Goal: Information Seeking & Learning: Learn about a topic

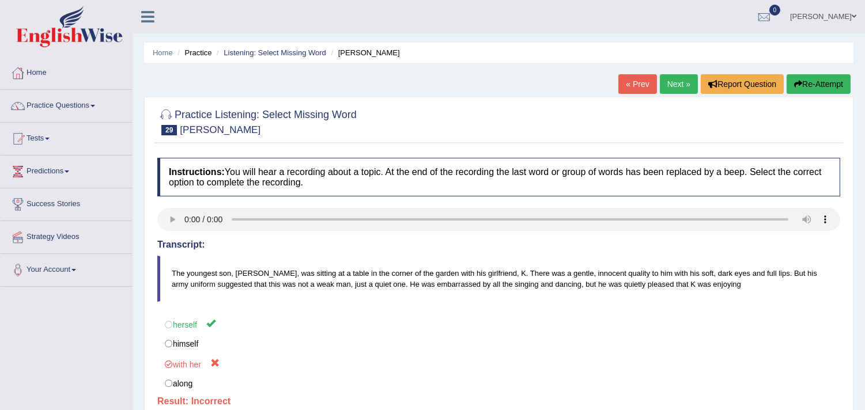
click at [678, 82] on link "Next »" at bounding box center [679, 84] width 38 height 20
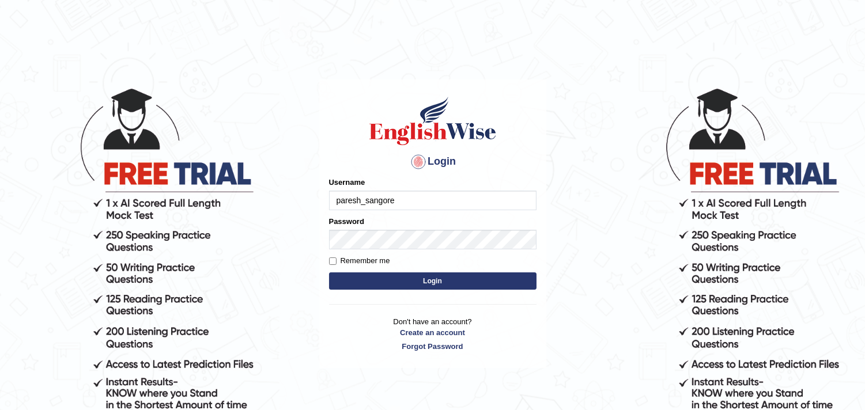
type input "paresh_sangore"
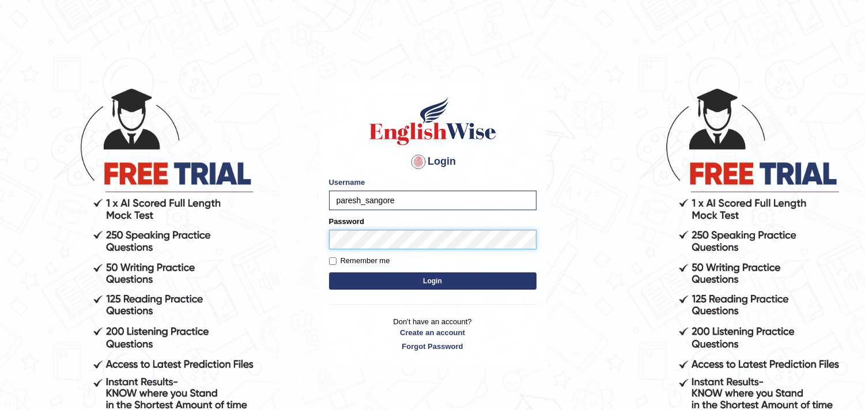
click at [329, 273] on button "Login" at bounding box center [432, 281] width 207 height 17
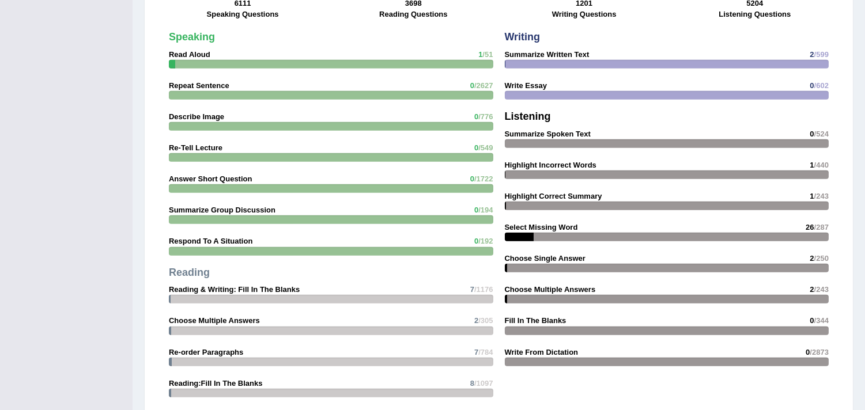
scroll to position [1024, 0]
click at [592, 170] on div at bounding box center [667, 174] width 324 height 9
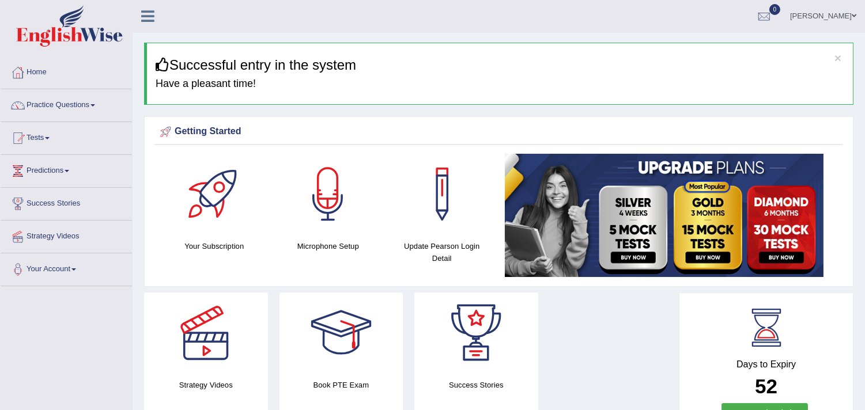
scroll to position [0, 0]
click at [58, 107] on link "Practice Questions" at bounding box center [66, 104] width 131 height 29
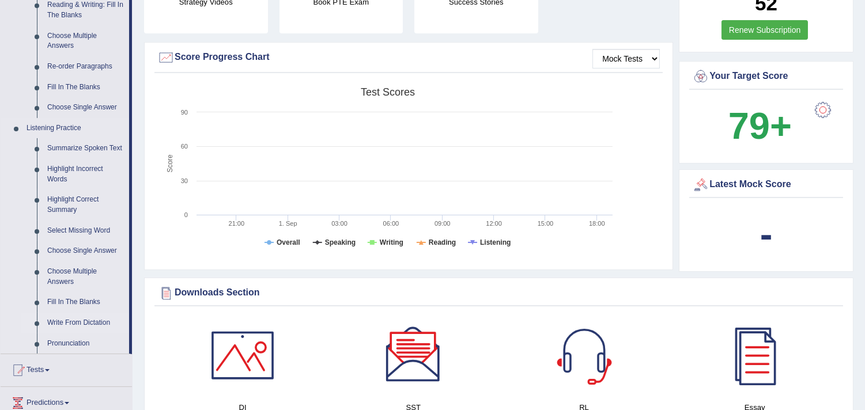
scroll to position [448, 0]
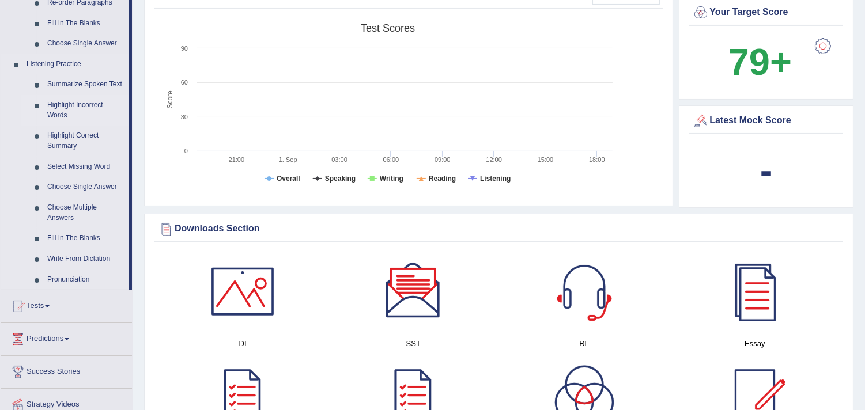
click at [84, 101] on link "Highlight Incorrect Words" at bounding box center [85, 110] width 87 height 31
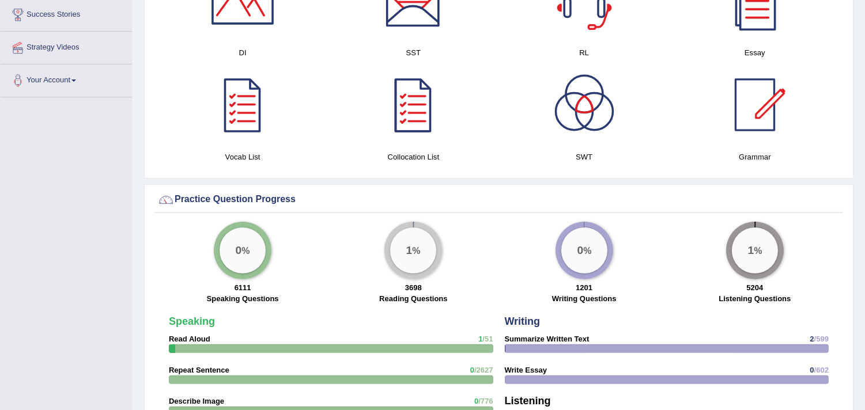
scroll to position [658, 0]
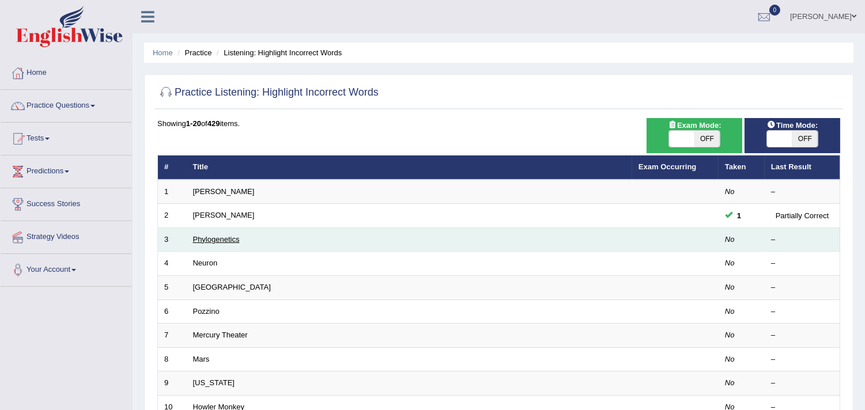
click at [231, 237] on link "Phylogenetics" at bounding box center [216, 239] width 47 height 9
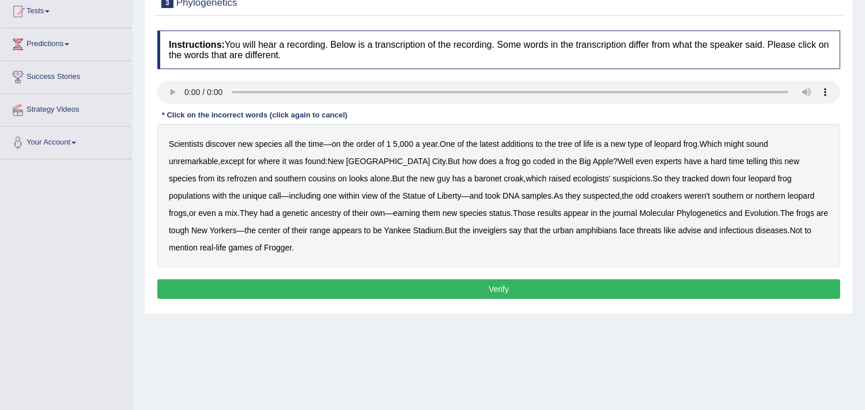
scroll to position [128, 0]
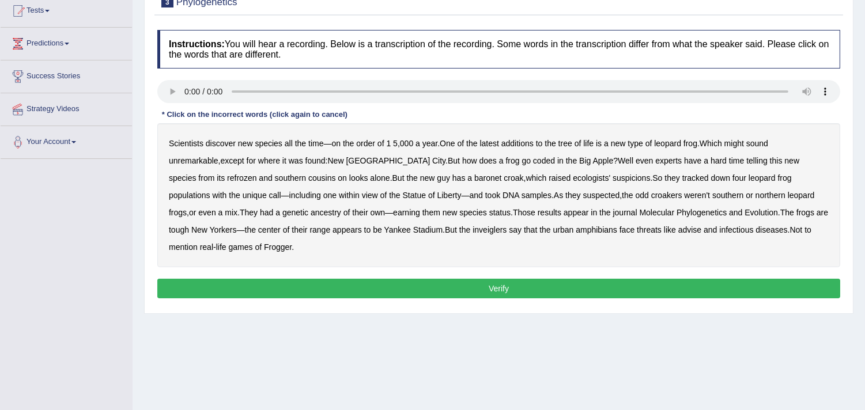
drag, startPoint x: 432, startPoint y: 160, endPoint x: 440, endPoint y: 160, distance: 8.1
click at [533, 160] on b "coded" at bounding box center [544, 160] width 22 height 9
click at [256, 173] on b "refrozen" at bounding box center [241, 177] width 29 height 9
click at [472, 231] on b "inveiglers" at bounding box center [489, 229] width 34 height 9
click at [535, 279] on button "Verify" at bounding box center [498, 289] width 683 height 20
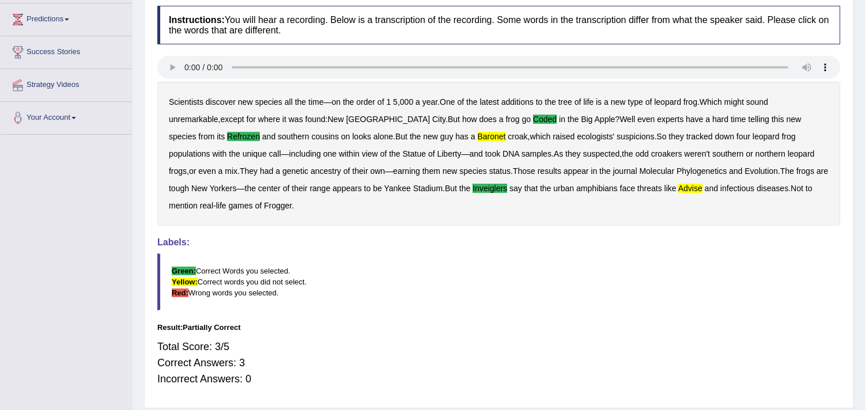
scroll to position [0, 0]
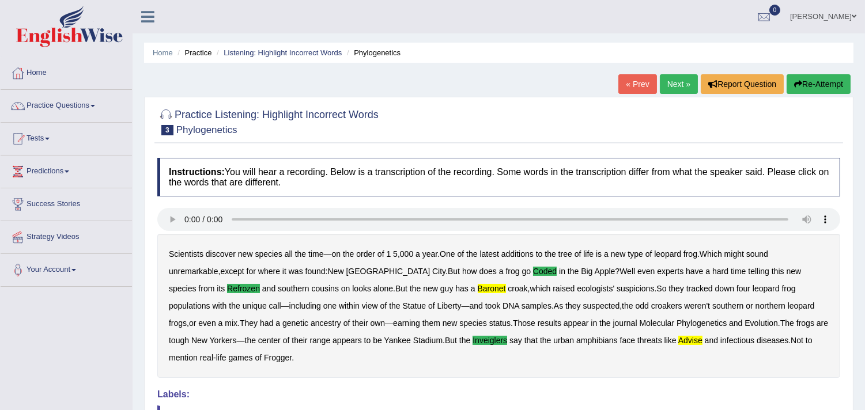
click at [670, 82] on link "Next »" at bounding box center [679, 84] width 38 height 20
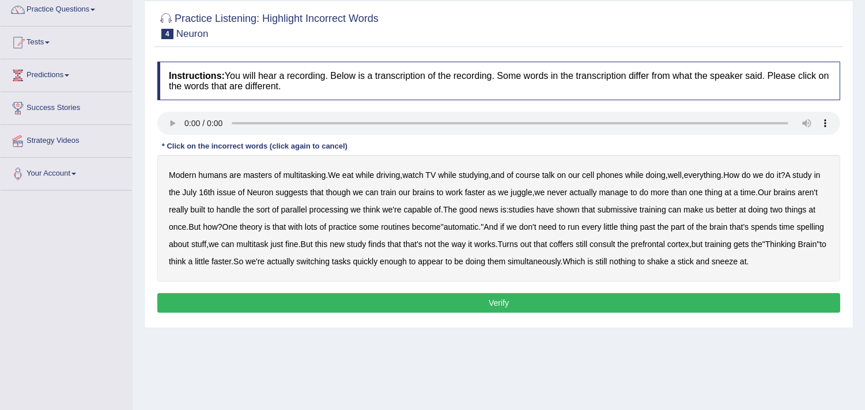
scroll to position [128, 0]
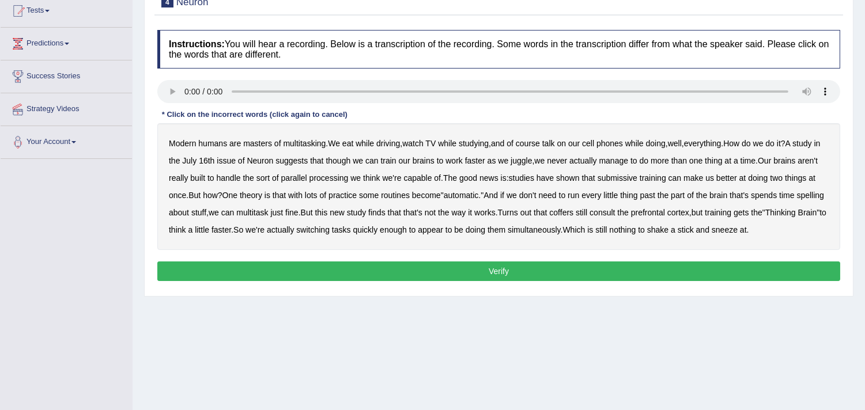
click at [534, 140] on b "course" at bounding box center [528, 143] width 24 height 9
click at [637, 179] on b "submissive" at bounding box center [617, 177] width 40 height 9
click at [797, 200] on b "spelling" at bounding box center [810, 195] width 27 height 9
drag, startPoint x: 621, startPoint y: 211, endPoint x: 641, endPoint y: 213, distance: 20.2
click at [573, 211] on b "coffers" at bounding box center [561, 212] width 24 height 9
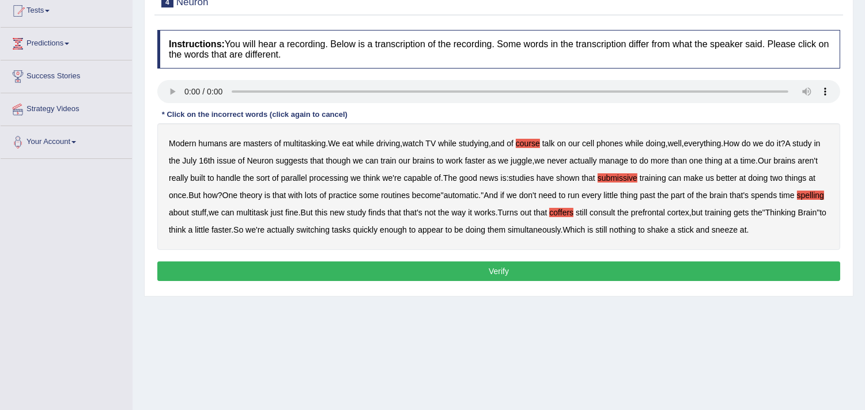
click at [642, 263] on button "Verify" at bounding box center [498, 272] width 683 height 20
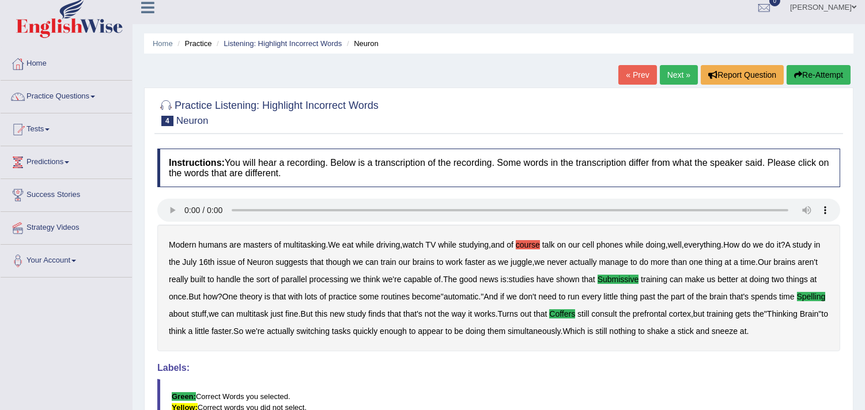
scroll to position [0, 0]
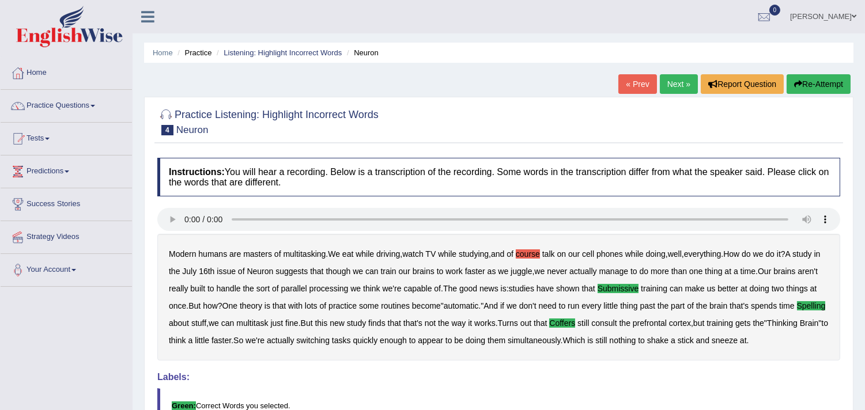
click at [665, 79] on link "Next »" at bounding box center [679, 84] width 38 height 20
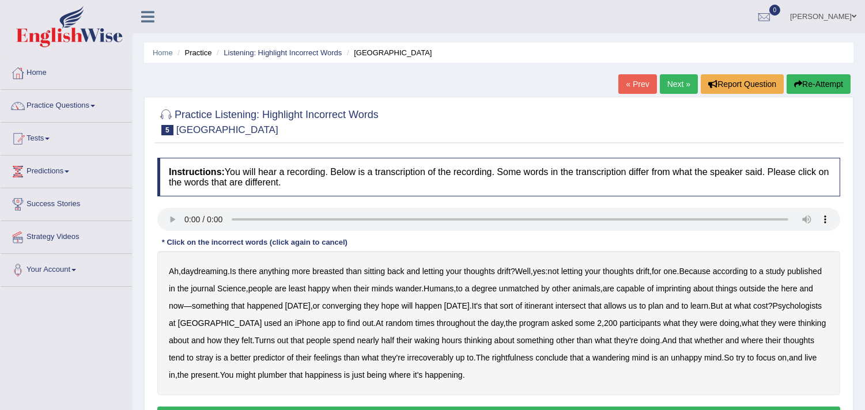
scroll to position [64, 0]
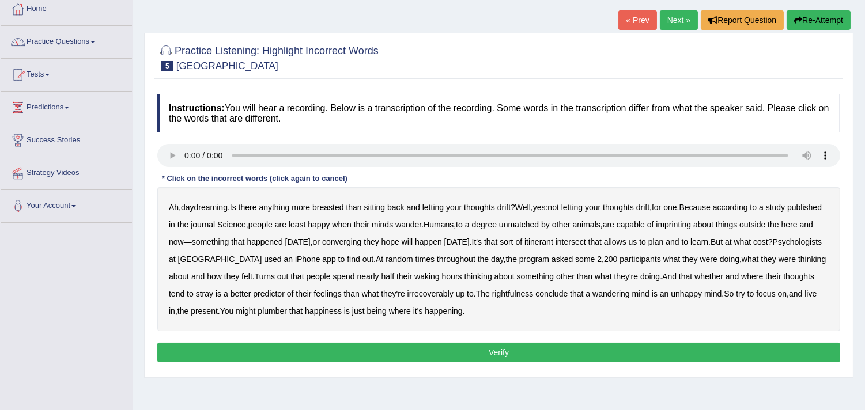
click at [336, 207] on b "breasted" at bounding box center [327, 207] width 31 height 9
click at [691, 225] on b "imprinting" at bounding box center [673, 224] width 35 height 9
click at [362, 243] on b "converging" at bounding box center [342, 241] width 40 height 9
click at [453, 292] on b "irrecoverably" at bounding box center [430, 293] width 46 height 9
click at [534, 292] on b "rightfulness" at bounding box center [512, 293] width 41 height 9
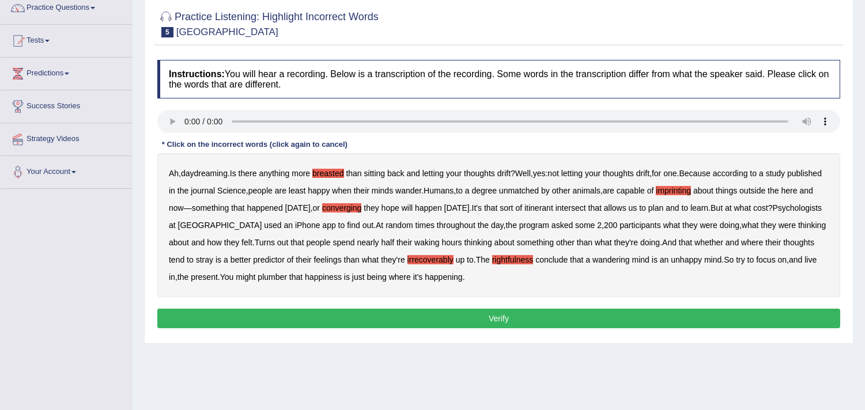
scroll to position [128, 0]
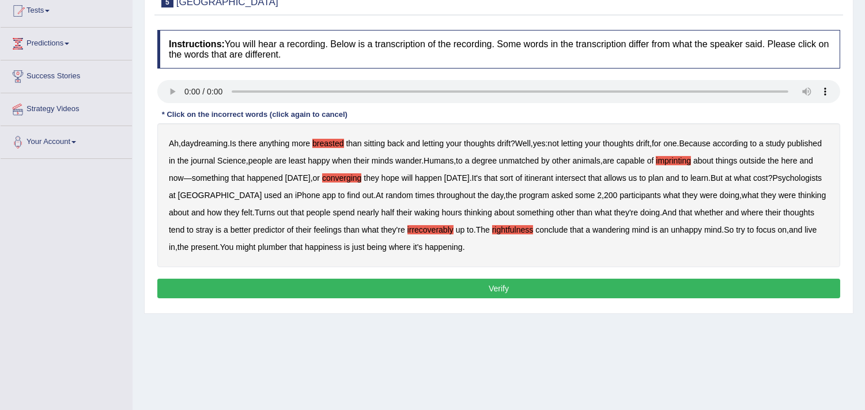
click at [475, 288] on button "Verify" at bounding box center [498, 289] width 683 height 20
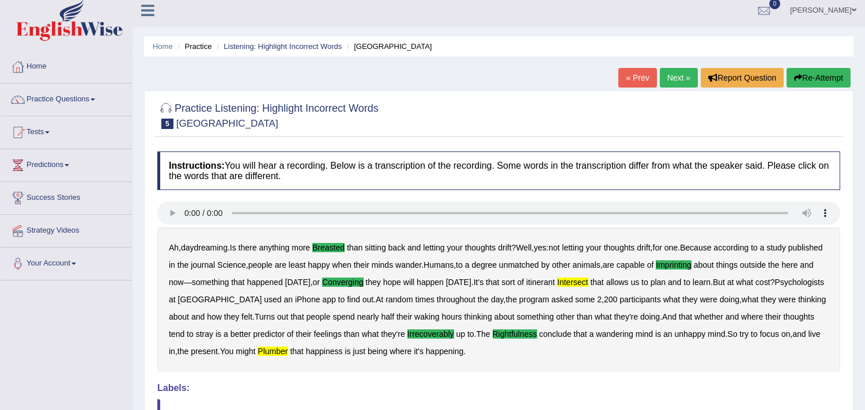
scroll to position [2, 0]
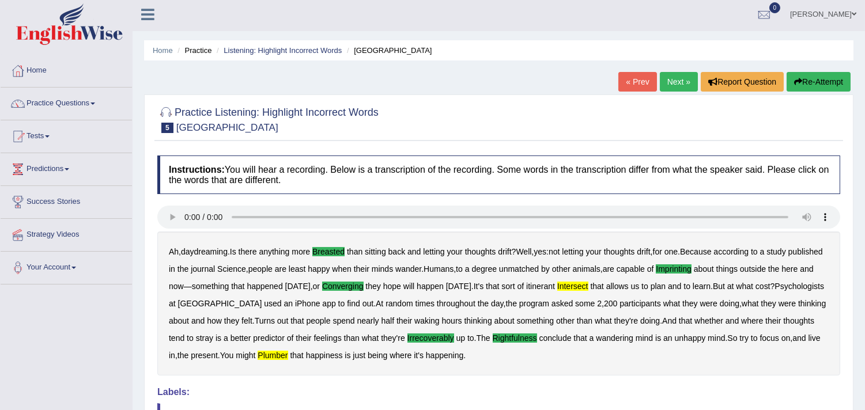
click at [676, 85] on link "Next »" at bounding box center [679, 82] width 38 height 20
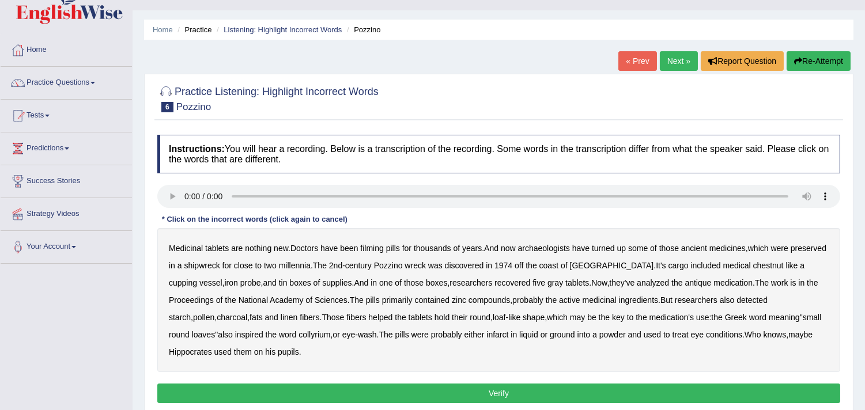
scroll to position [64, 0]
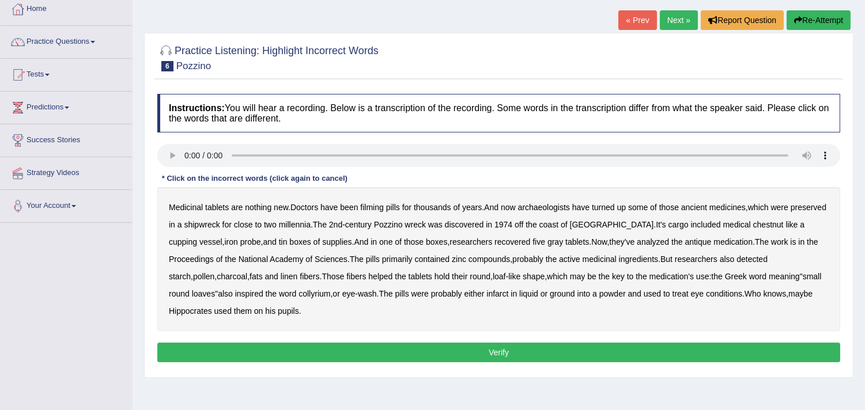
click at [381, 208] on b "filming" at bounding box center [371, 207] width 23 height 9
click at [753, 225] on b "chestnut" at bounding box center [768, 224] width 31 height 9
click at [486, 294] on b "infarct" at bounding box center [497, 293] width 22 height 9
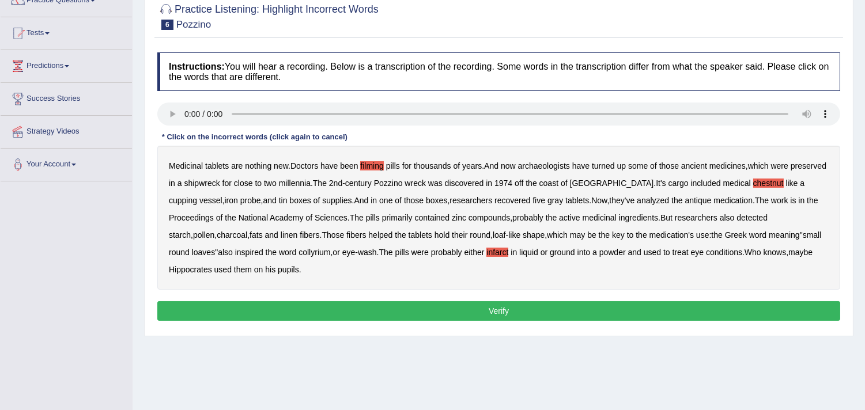
scroll to position [128, 0]
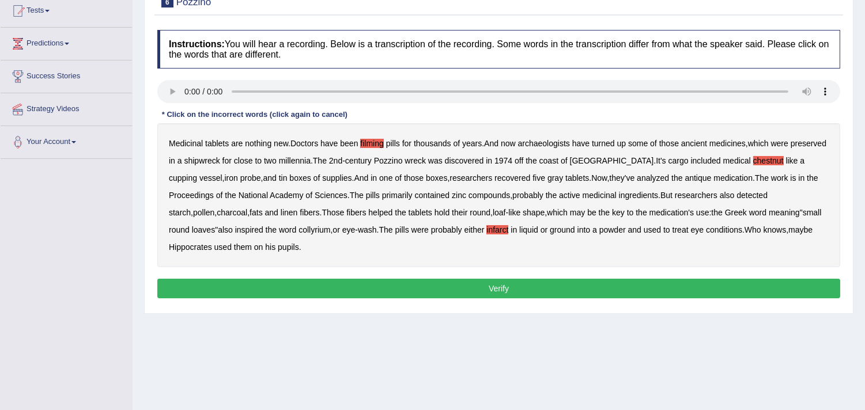
click at [494, 283] on button "Verify" at bounding box center [498, 289] width 683 height 20
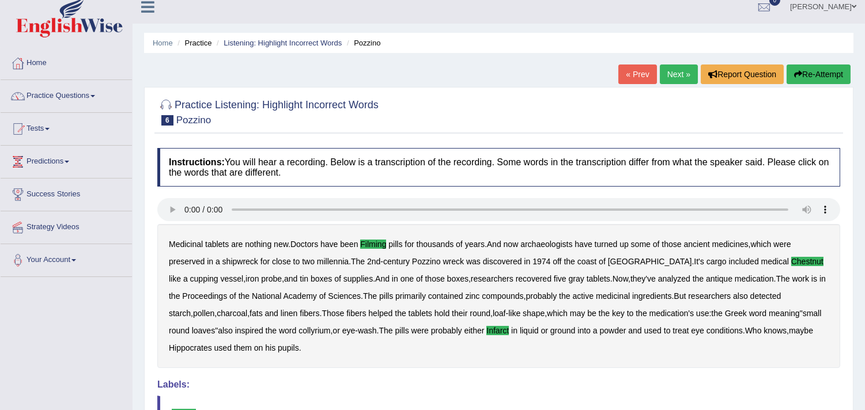
scroll to position [0, 0]
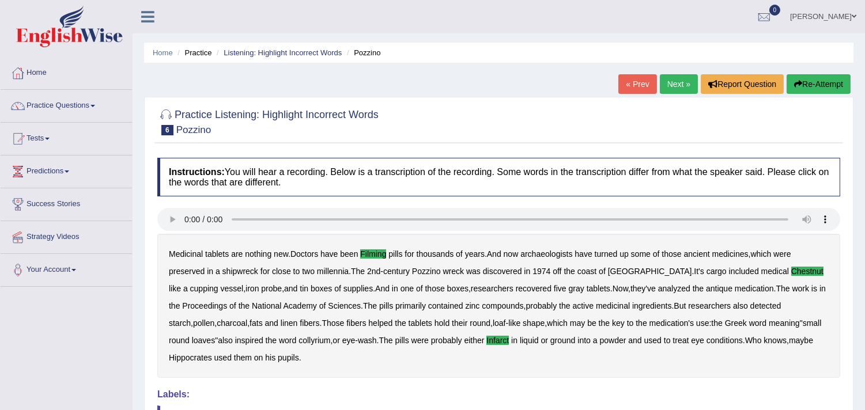
click at [674, 82] on link "Next »" at bounding box center [679, 84] width 38 height 20
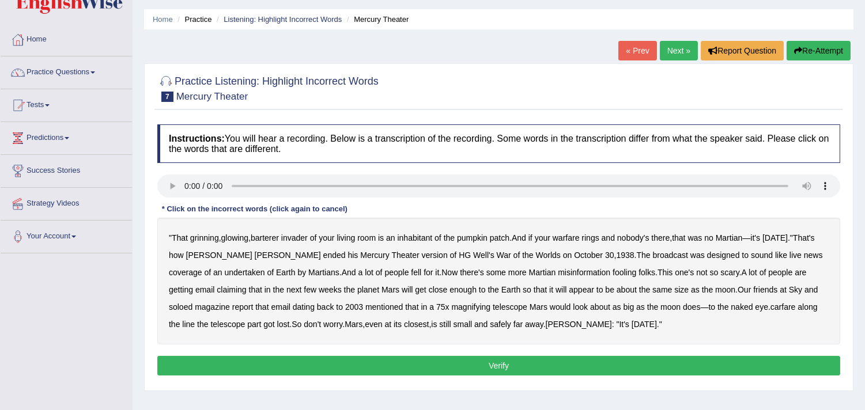
scroll to position [64, 0]
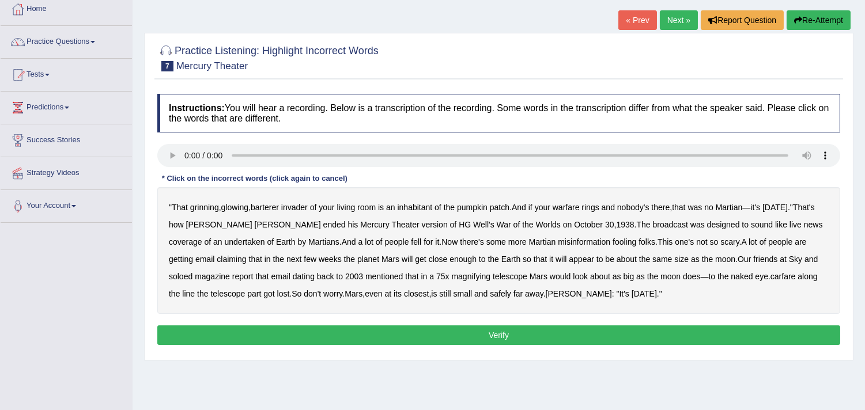
click at [278, 204] on b "barterer" at bounding box center [265, 207] width 28 height 9
click at [573, 205] on b "warfare" at bounding box center [566, 207] width 27 height 9
click at [225, 240] on b "undertaken" at bounding box center [245, 241] width 40 height 9
click at [192, 272] on b "soloed" at bounding box center [181, 276] width 24 height 9
click at [770, 277] on b "carfare" at bounding box center [782, 276] width 25 height 9
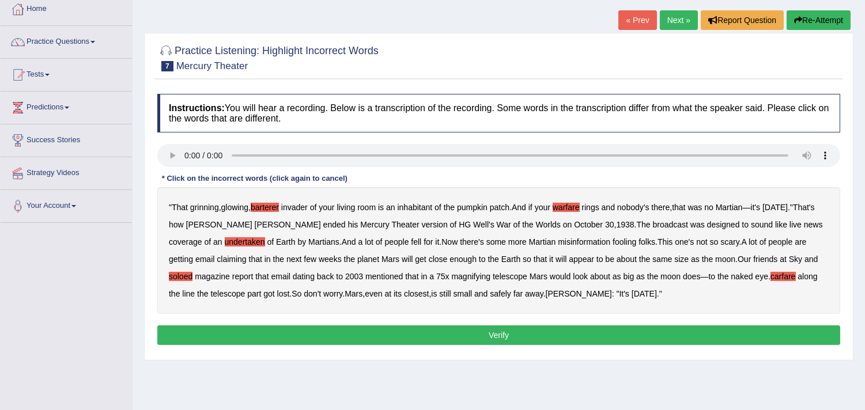
click at [546, 296] on b "Welles" at bounding box center [579, 293] width 66 height 9
click at [520, 332] on button "Verify" at bounding box center [498, 336] width 683 height 20
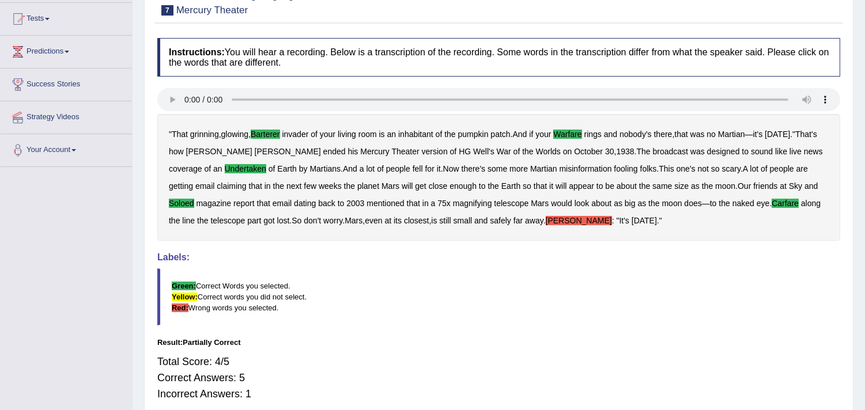
scroll to position [0, 0]
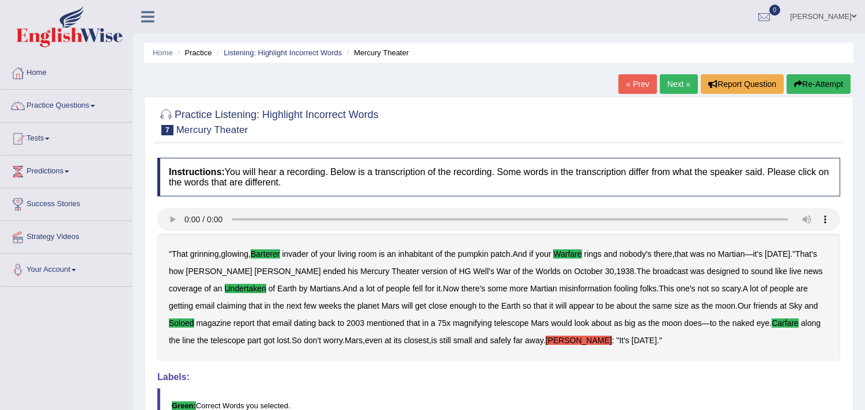
click at [688, 81] on link "Next »" at bounding box center [679, 84] width 38 height 20
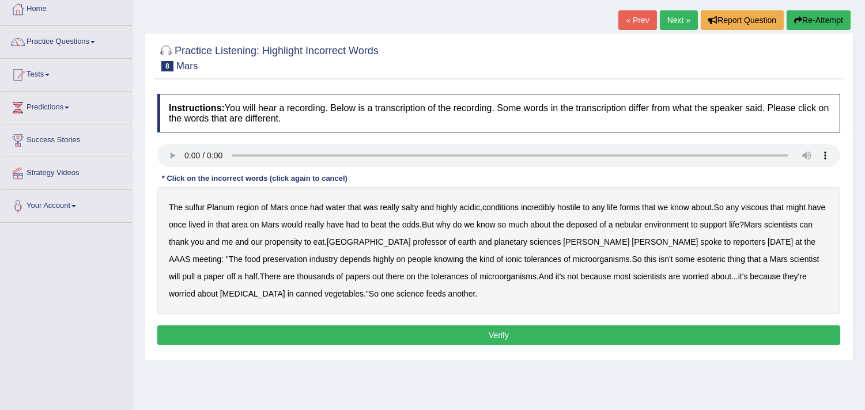
click at [196, 206] on b "sulfur" at bounding box center [195, 207] width 20 height 9
click at [761, 206] on b "viscous" at bounding box center [754, 207] width 27 height 9
drag, startPoint x: 602, startPoint y: 225, endPoint x: 653, endPoint y: 225, distance: 51.9
click at [597, 225] on b "deposed" at bounding box center [581, 224] width 31 height 9
click at [467, 330] on button "Verify" at bounding box center [498, 336] width 683 height 20
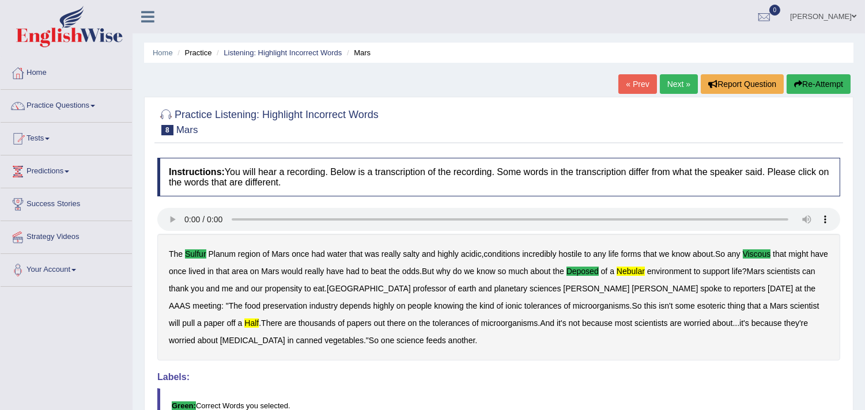
click at [671, 80] on link "Next »" at bounding box center [679, 84] width 38 height 20
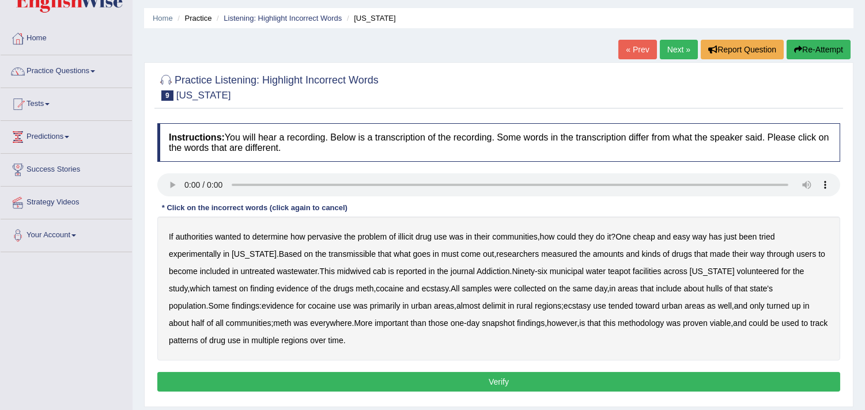
scroll to position [64, 0]
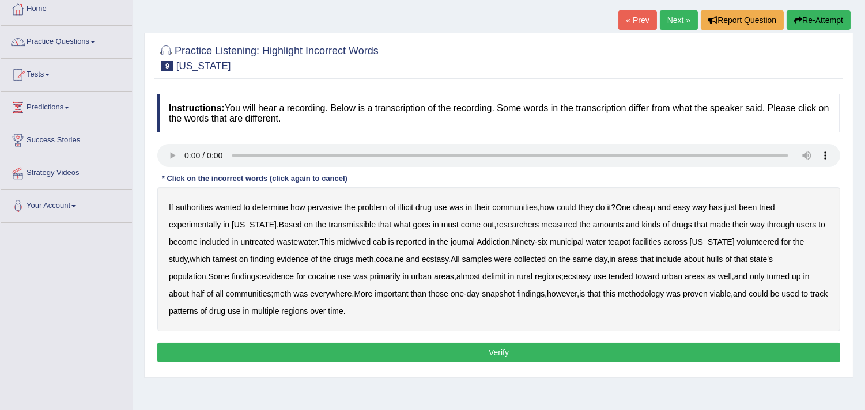
drag, startPoint x: 341, startPoint y: 220, endPoint x: 379, endPoint y: 224, distance: 37.6
click at [341, 220] on b "transmissible" at bounding box center [351, 224] width 47 height 9
drag, startPoint x: 364, startPoint y: 242, endPoint x: 376, endPoint y: 240, distance: 12.8
click at [364, 241] on b "midwived" at bounding box center [353, 241] width 33 height 9
click at [384, 242] on b "cab" at bounding box center [379, 241] width 13 height 9
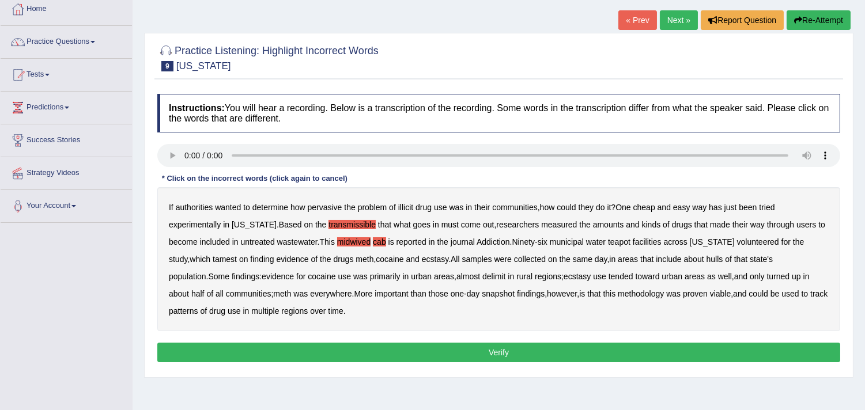
click at [706, 261] on b "hulls" at bounding box center [714, 259] width 17 height 9
click at [482, 273] on b "delimit" at bounding box center [493, 276] width 23 height 9
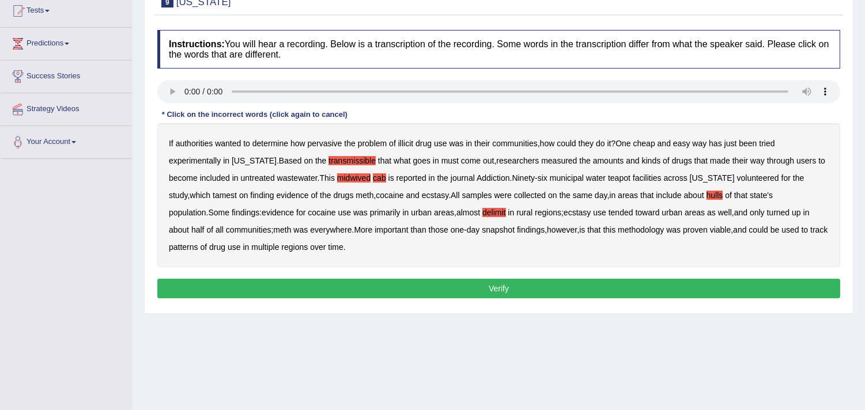
click at [441, 283] on button "Verify" at bounding box center [498, 289] width 683 height 20
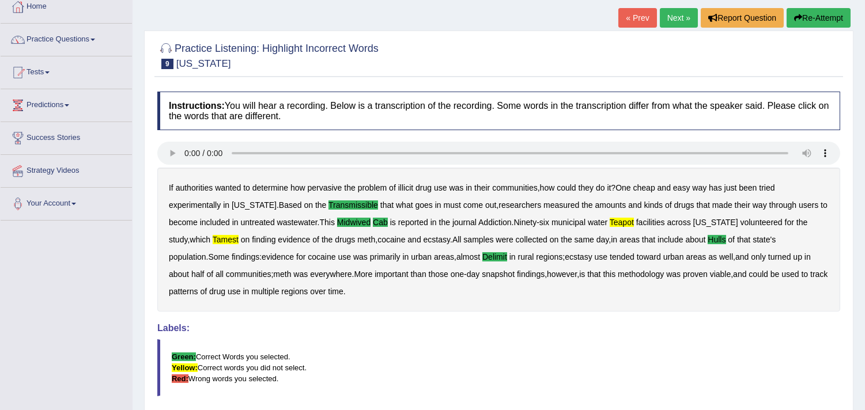
scroll to position [2, 0]
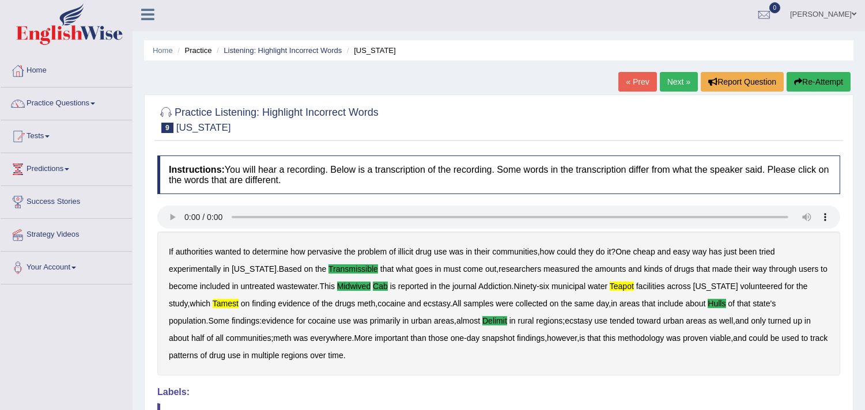
click at [669, 78] on link "Next »" at bounding box center [679, 82] width 38 height 20
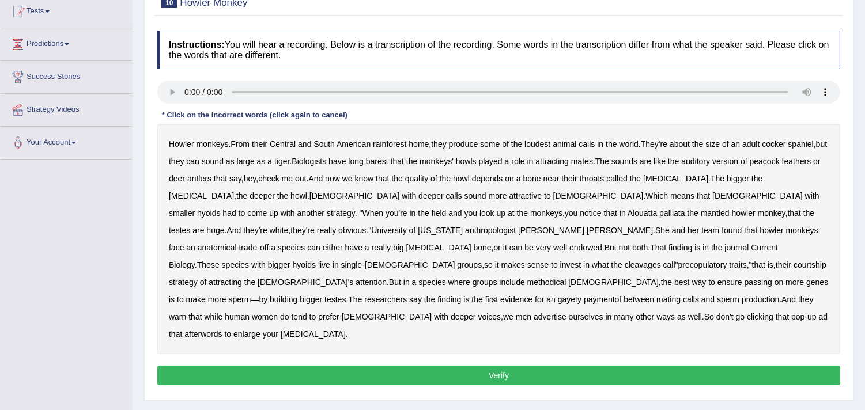
scroll to position [128, 0]
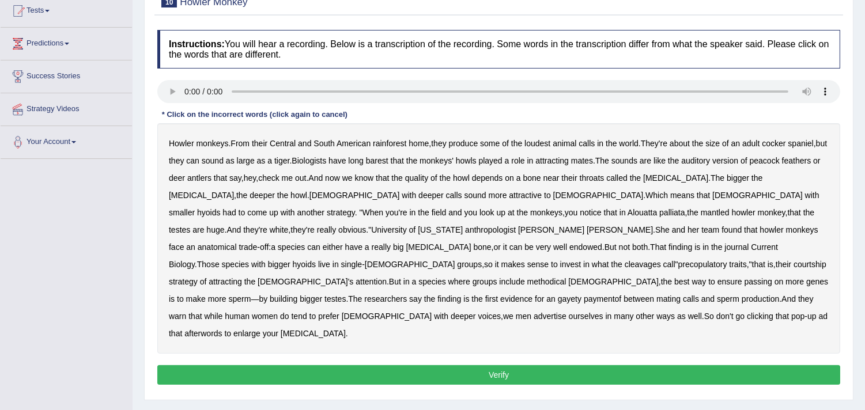
click at [388, 156] on b "barest" at bounding box center [377, 160] width 22 height 9
click at [661, 260] on b "cleavages" at bounding box center [643, 264] width 36 height 9
click at [566, 277] on b "methodical" at bounding box center [546, 281] width 39 height 9
click at [581, 294] on b "gayety" at bounding box center [570, 298] width 24 height 9
click at [621, 294] on b "paymentof" at bounding box center [602, 298] width 37 height 9
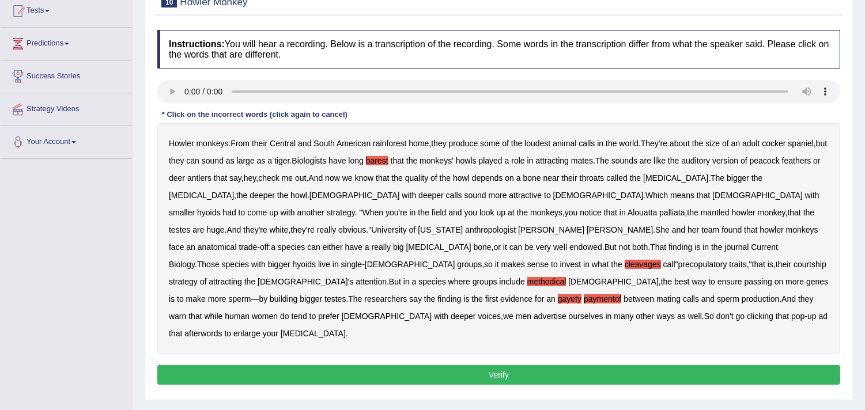
click at [215, 329] on b "afterwords" at bounding box center [202, 333] width 37 height 9
click at [423, 365] on button "Verify" at bounding box center [498, 375] width 683 height 20
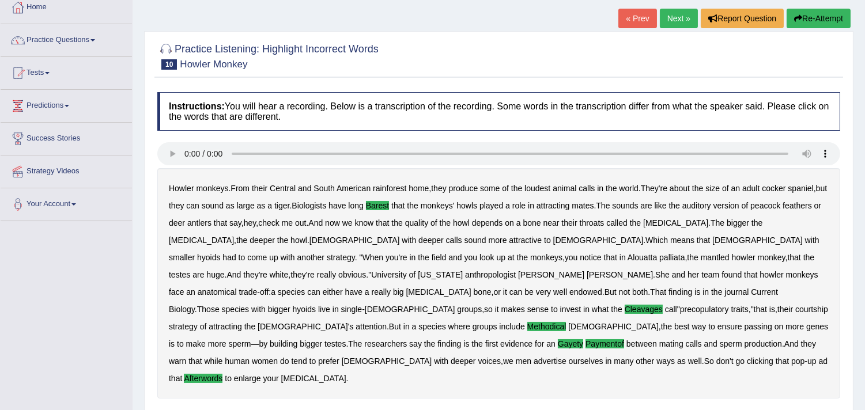
scroll to position [65, 0]
click at [674, 20] on link "Next »" at bounding box center [679, 19] width 38 height 20
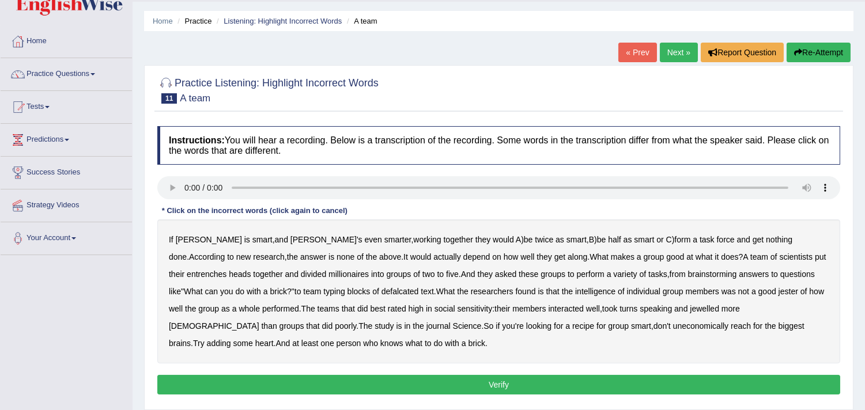
scroll to position [64, 0]
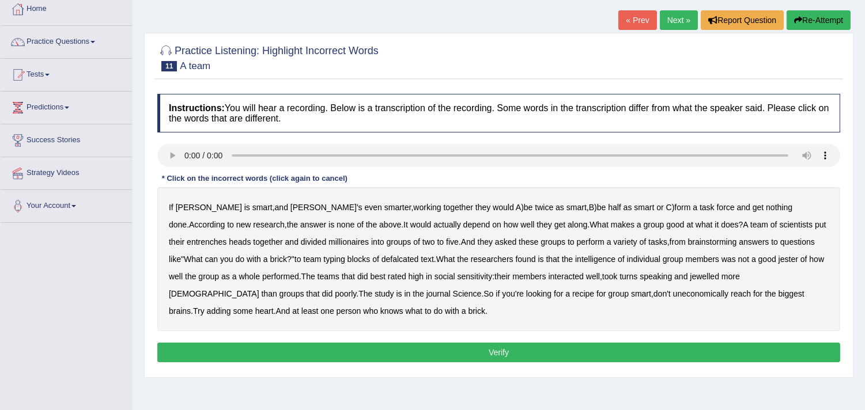
click at [328, 239] on b "millionaires" at bounding box center [348, 241] width 40 height 9
click at [381, 258] on b "defalcated" at bounding box center [399, 259] width 37 height 9
click at [778, 260] on b "jester" at bounding box center [788, 259] width 20 height 9
click at [690, 274] on b "jewelled" at bounding box center [704, 276] width 29 height 9
drag, startPoint x: 509, startPoint y: 294, endPoint x: 526, endPoint y: 293, distance: 16.7
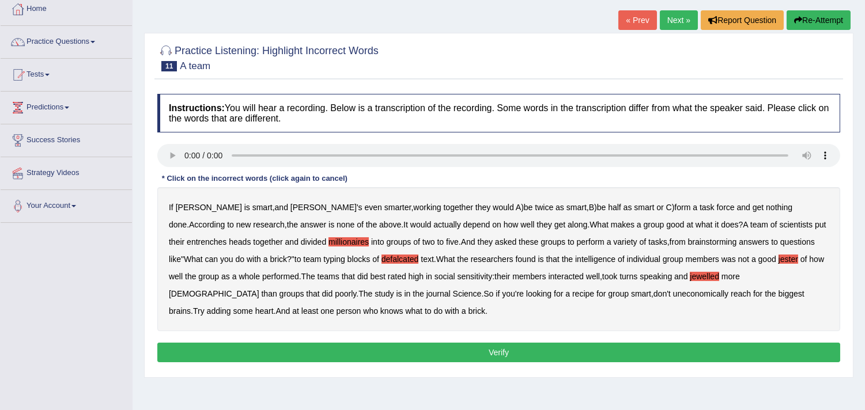
click at [673, 294] on b "uneconomically" at bounding box center [701, 293] width 56 height 9
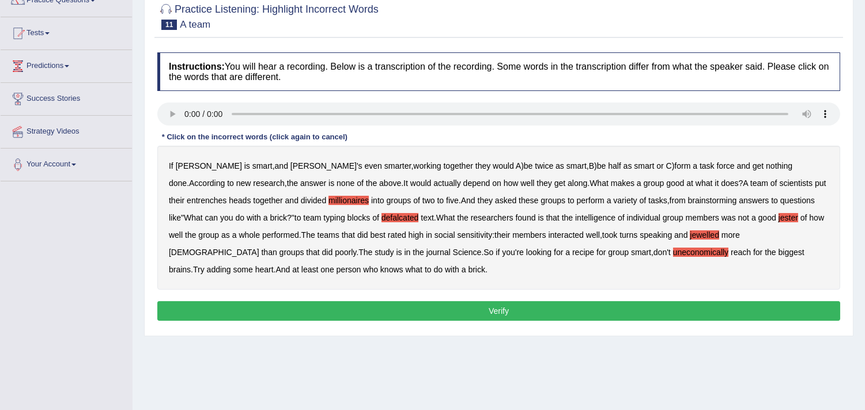
scroll to position [128, 0]
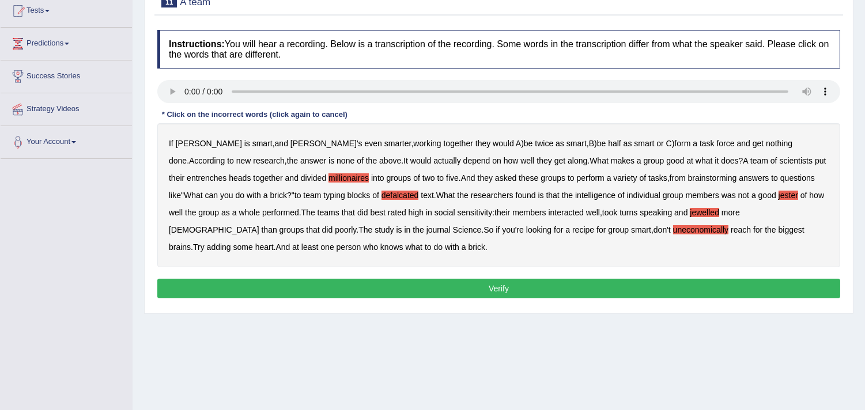
click at [428, 294] on button "Verify" at bounding box center [498, 289] width 683 height 20
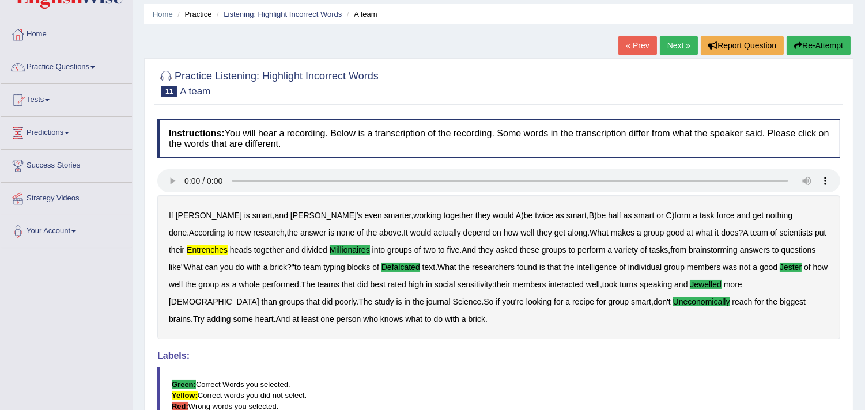
scroll to position [2, 0]
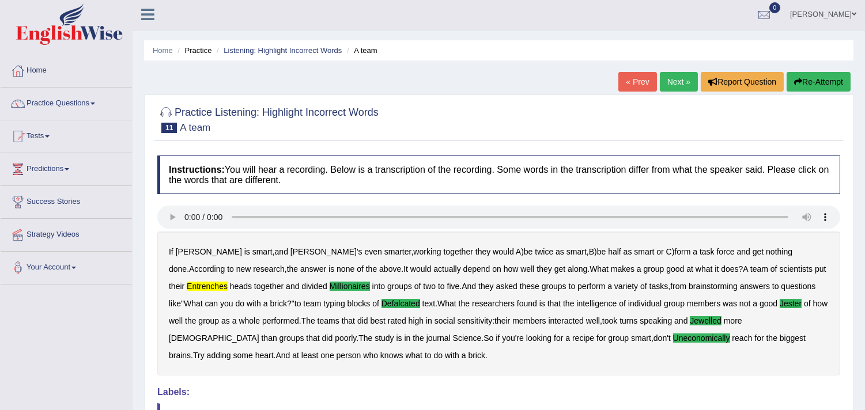
click at [676, 82] on link "Next »" at bounding box center [679, 82] width 38 height 20
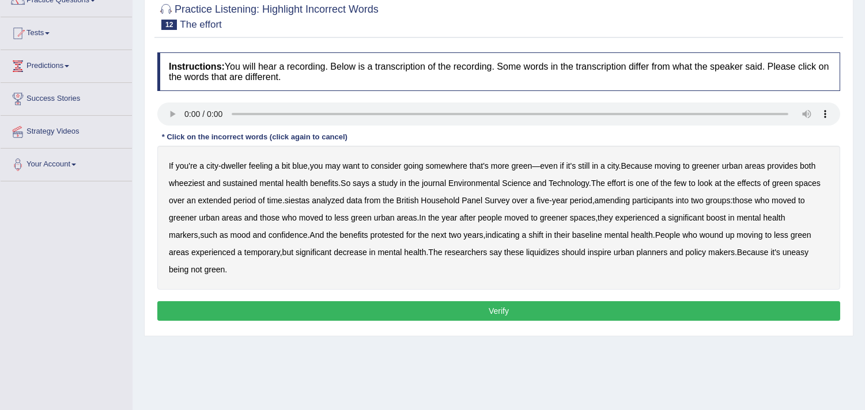
scroll to position [128, 0]
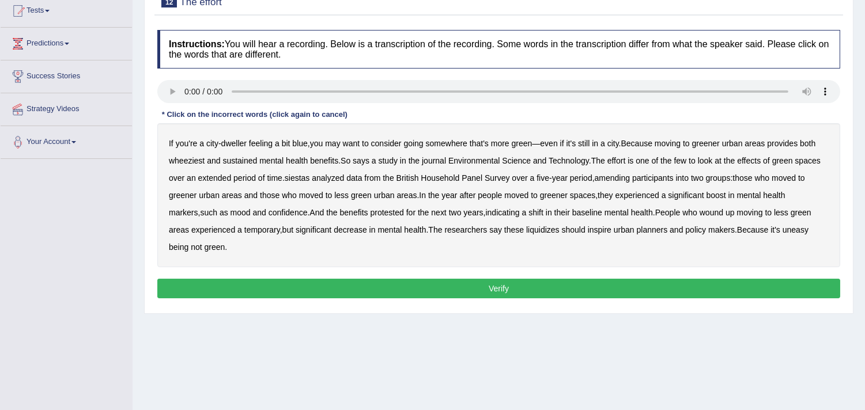
click at [191, 159] on b "wheeziest" at bounding box center [187, 160] width 36 height 9
click at [306, 176] on b "siestas" at bounding box center [297, 177] width 25 height 9
drag, startPoint x: 623, startPoint y: 177, endPoint x: 657, endPoint y: 177, distance: 34.6
click at [624, 177] on b "amending" at bounding box center [613, 177] width 36 height 9
click at [666, 196] on b "a" at bounding box center [663, 195] width 5 height 9
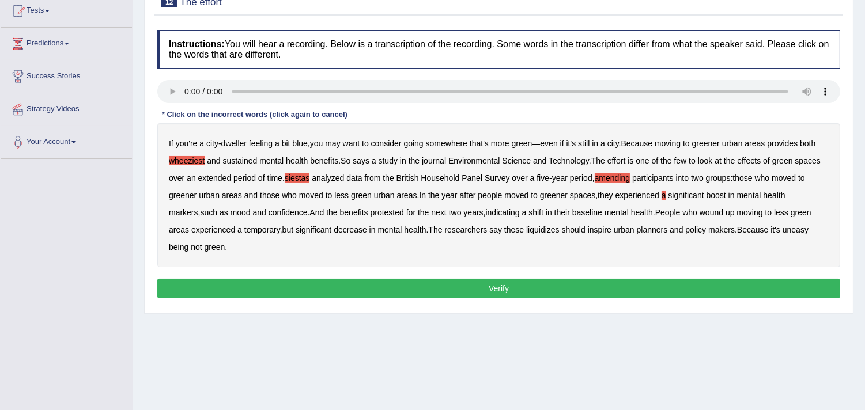
click at [526, 229] on b "liquidizes" at bounding box center [542, 229] width 33 height 9
click at [502, 284] on button "Verify" at bounding box center [498, 289] width 683 height 20
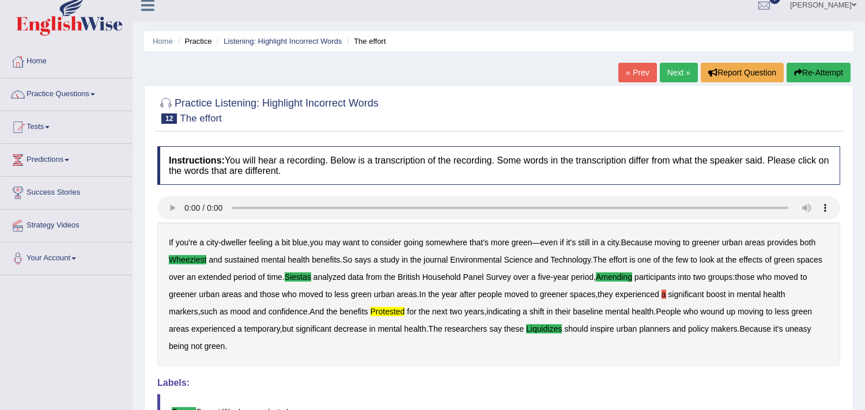
scroll to position [0, 0]
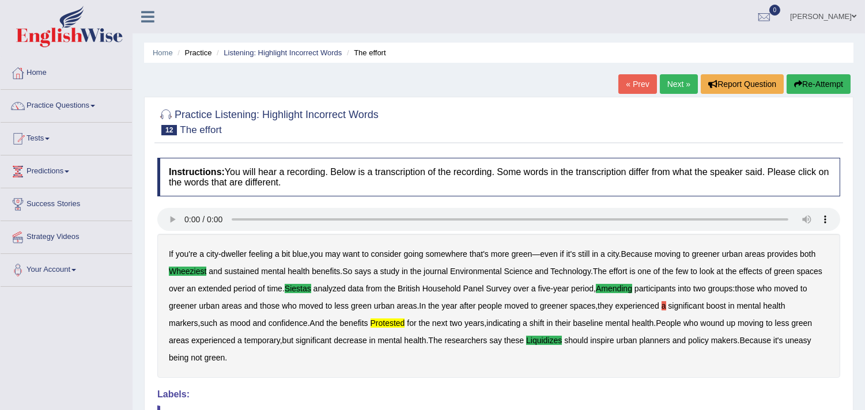
click at [663, 84] on link "Next »" at bounding box center [679, 84] width 38 height 20
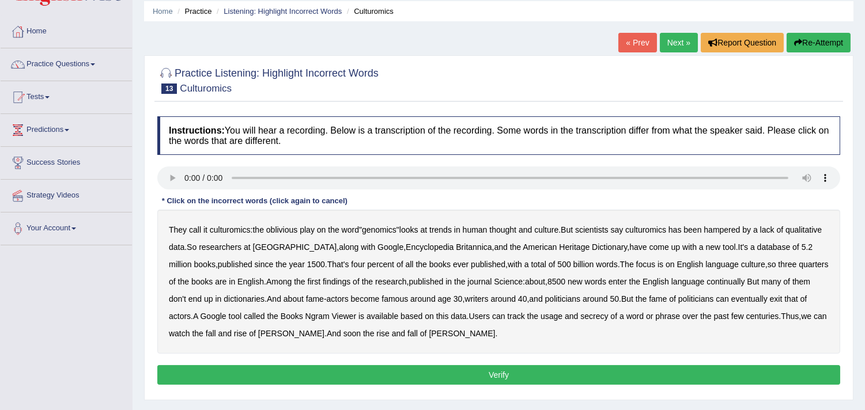
scroll to position [64, 0]
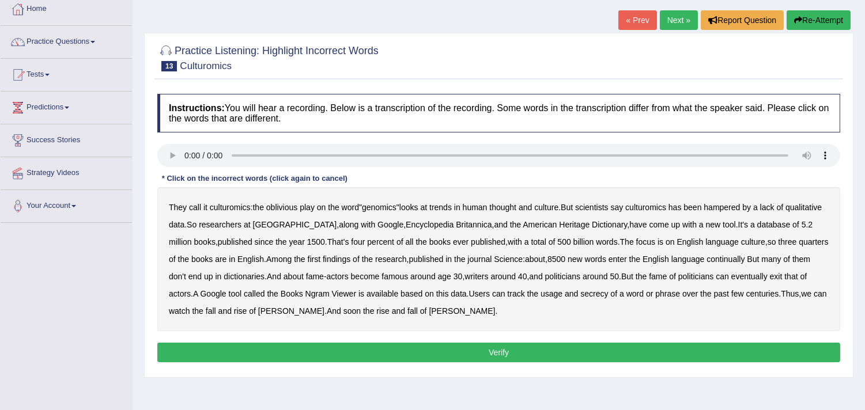
click at [744, 260] on b "continually" at bounding box center [725, 259] width 38 height 9
drag, startPoint x: 627, startPoint y: 293, endPoint x: 647, endPoint y: 293, distance: 20.2
click at [608, 293] on b "secrecy" at bounding box center [594, 293] width 28 height 9
click at [444, 349] on button "Verify" at bounding box center [498, 353] width 683 height 20
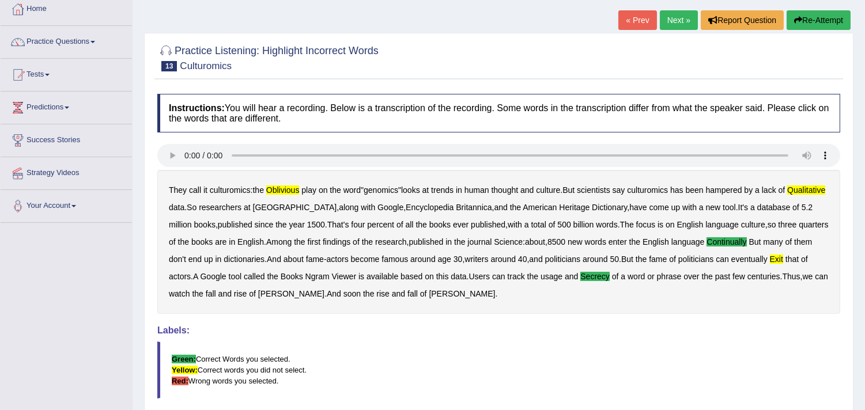
click at [667, 16] on link "Next »" at bounding box center [679, 20] width 38 height 20
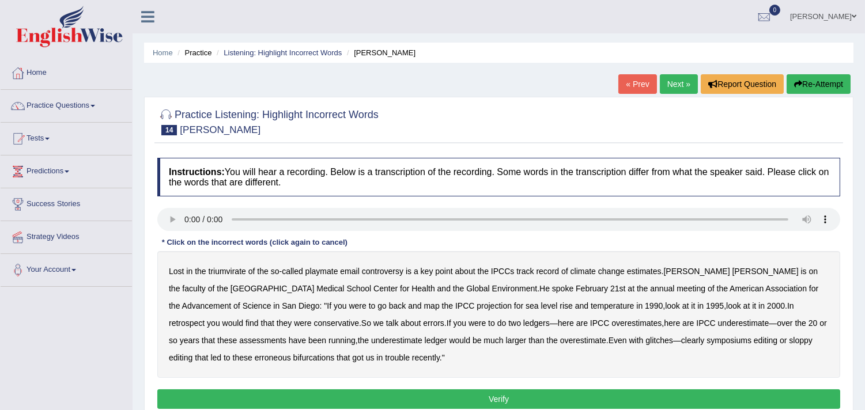
click at [232, 271] on b "triumvirate" at bounding box center [227, 271] width 37 height 9
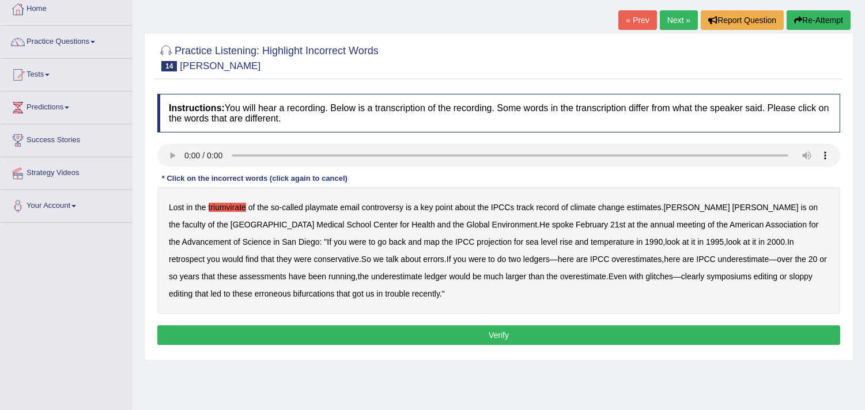
click at [449, 332] on button "Verify" at bounding box center [498, 336] width 683 height 20
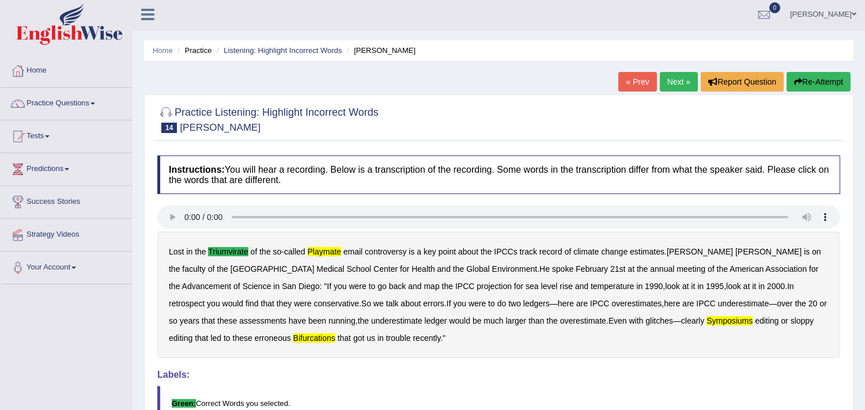
scroll to position [0, 0]
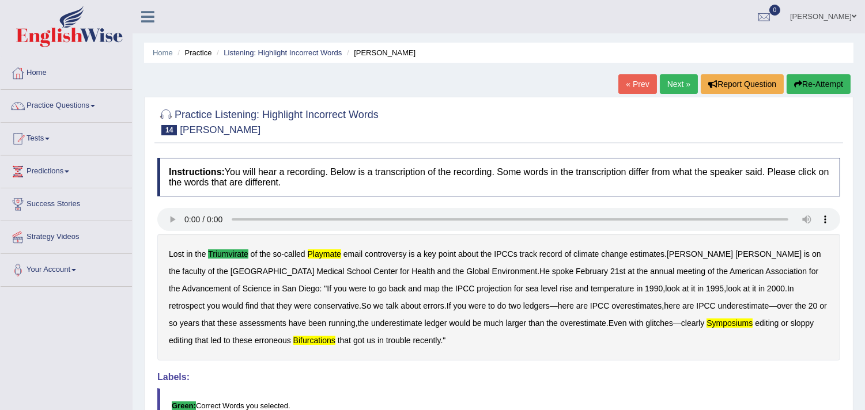
click at [683, 82] on link "Next »" at bounding box center [679, 84] width 38 height 20
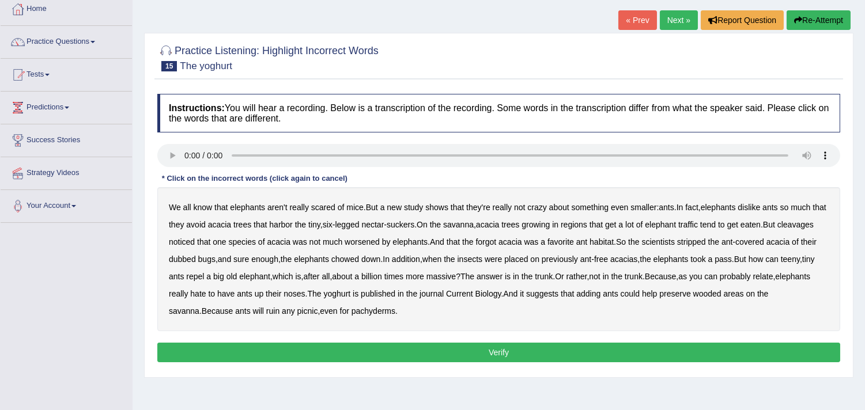
click at [777, 229] on b "cleavages" at bounding box center [795, 224] width 36 height 9
click at [351, 292] on b "yoghurt" at bounding box center [337, 293] width 27 height 9
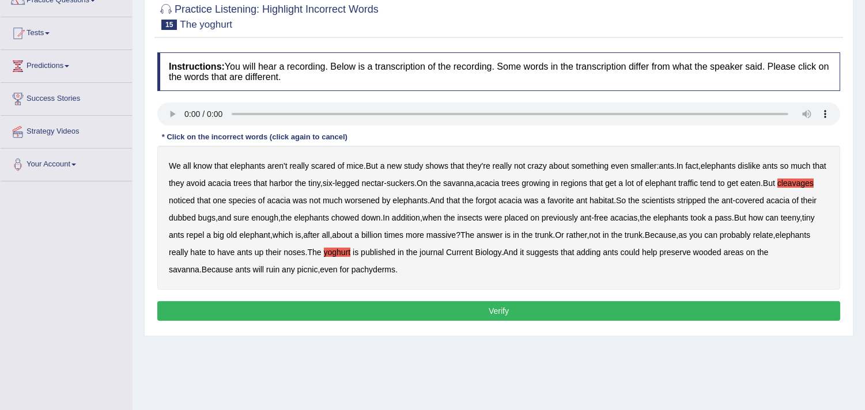
scroll to position [128, 0]
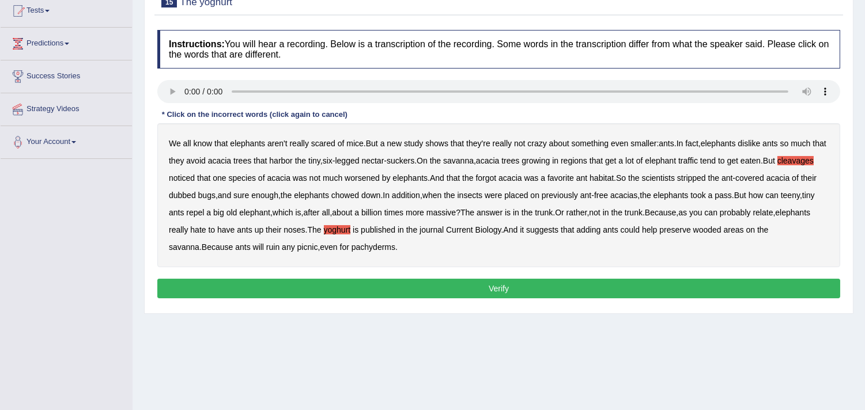
click at [432, 290] on button "Verify" at bounding box center [498, 289] width 683 height 20
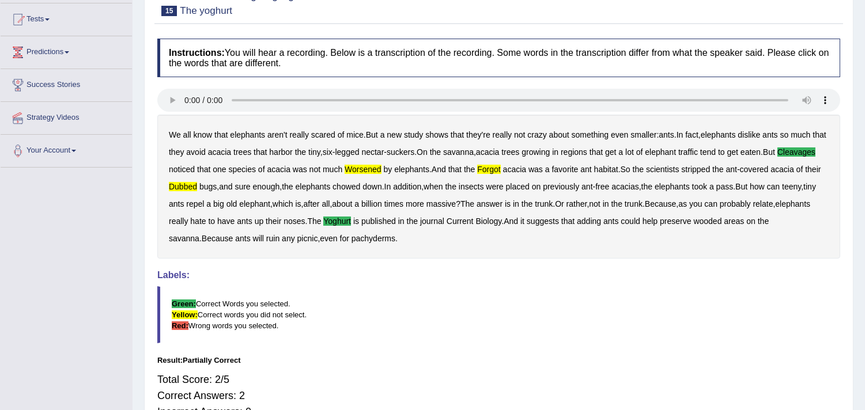
scroll to position [2, 0]
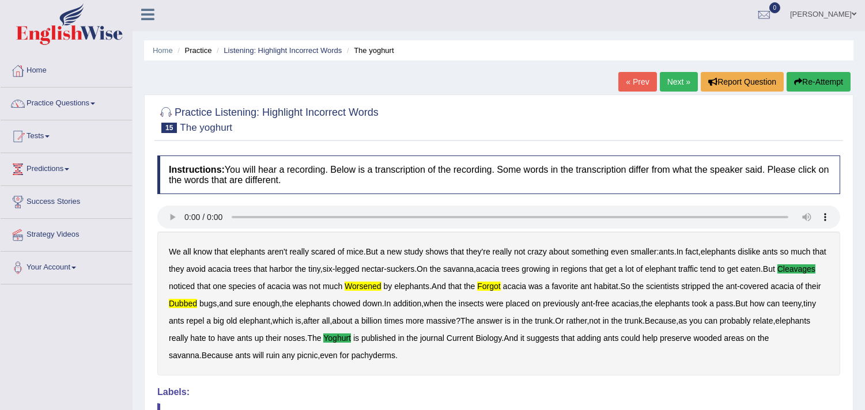
click at [671, 84] on link "Next »" at bounding box center [679, 82] width 38 height 20
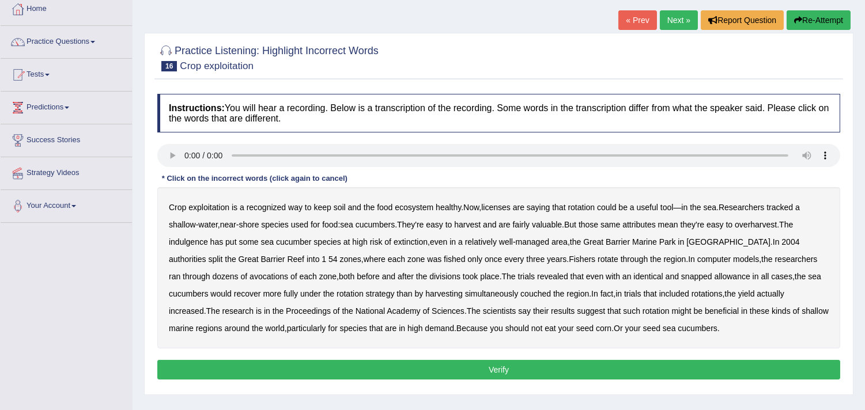
scroll to position [128, 0]
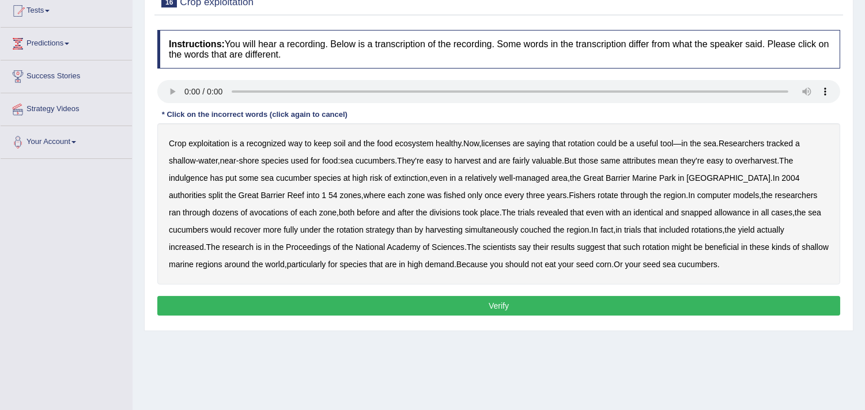
click at [216, 141] on b "exploitation" at bounding box center [208, 143] width 41 height 9
click at [500, 139] on b "licenses" at bounding box center [495, 143] width 29 height 9
drag, startPoint x: 198, startPoint y: 177, endPoint x: 226, endPoint y: 176, distance: 28.8
click at [198, 176] on b "indulgence" at bounding box center [188, 177] width 39 height 9
click at [249, 213] on b "avocations" at bounding box center [268, 212] width 39 height 9
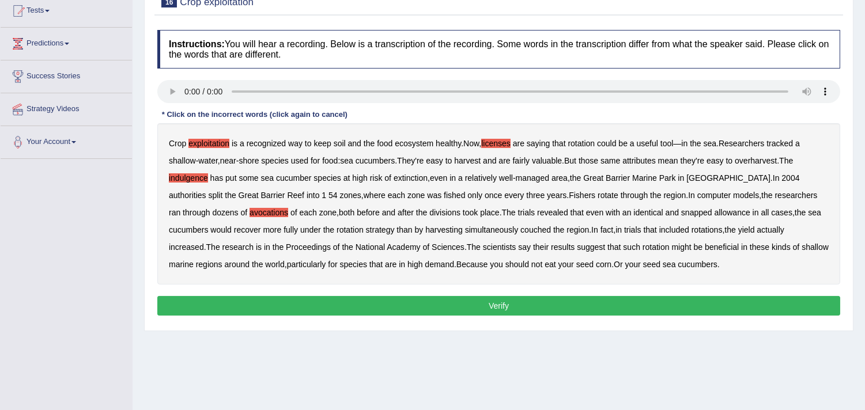
click at [681, 211] on b "snapped" at bounding box center [696, 212] width 31 height 9
click at [520, 230] on b "couched" at bounding box center [535, 229] width 31 height 9
click at [494, 301] on button "Verify" at bounding box center [498, 306] width 683 height 20
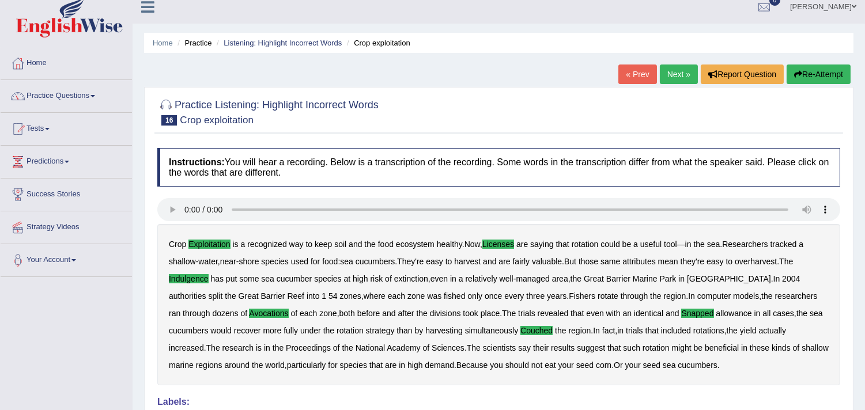
scroll to position [0, 0]
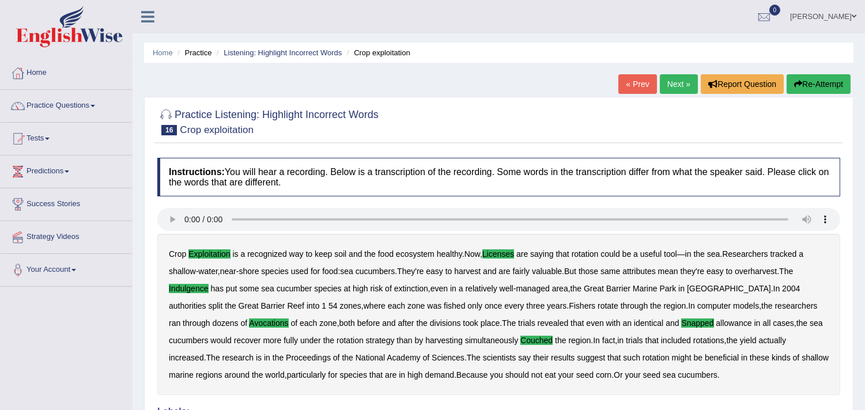
click at [675, 85] on link "Next »" at bounding box center [679, 84] width 38 height 20
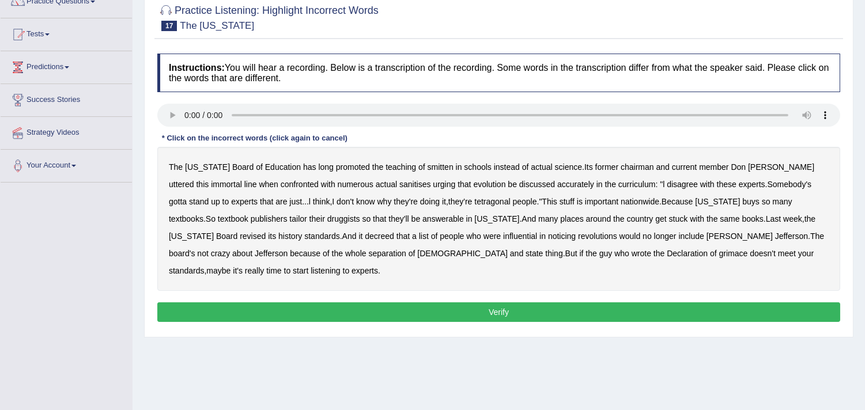
scroll to position [128, 0]
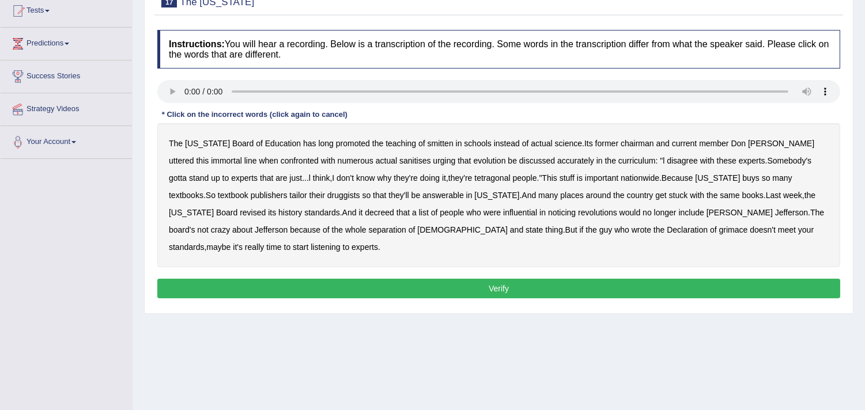
click at [428, 142] on b "smitten" at bounding box center [441, 143] width 26 height 9
click at [474, 175] on b "tetragonal" at bounding box center [492, 177] width 36 height 9
click at [327, 196] on b "druggists" at bounding box center [343, 195] width 33 height 9
click at [422, 197] on b "answerable" at bounding box center [442, 195] width 41 height 9
drag, startPoint x: 432, startPoint y: 209, endPoint x: 454, endPoint y: 211, distance: 22.0
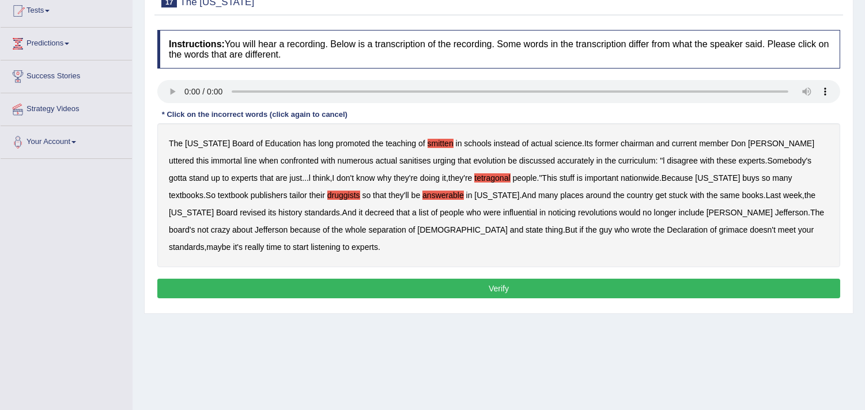
click at [548, 210] on b "noticing" at bounding box center [562, 212] width 28 height 9
drag, startPoint x: 511, startPoint y: 231, endPoint x: 538, endPoint y: 230, distance: 27.1
click at [719, 230] on b "grimace" at bounding box center [733, 229] width 29 height 9
click at [535, 279] on button "Verify" at bounding box center [498, 289] width 683 height 20
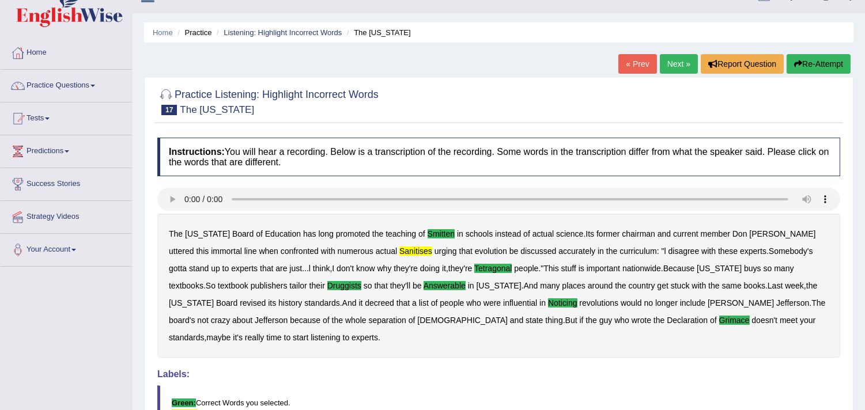
scroll to position [0, 0]
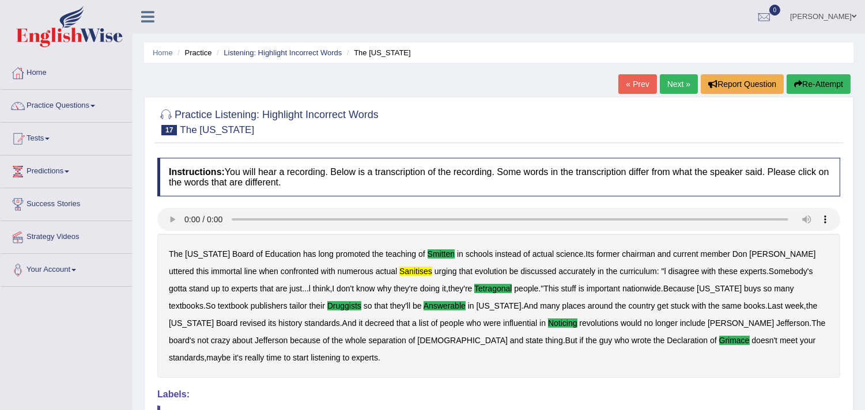
click at [673, 79] on link "Next »" at bounding box center [679, 84] width 38 height 20
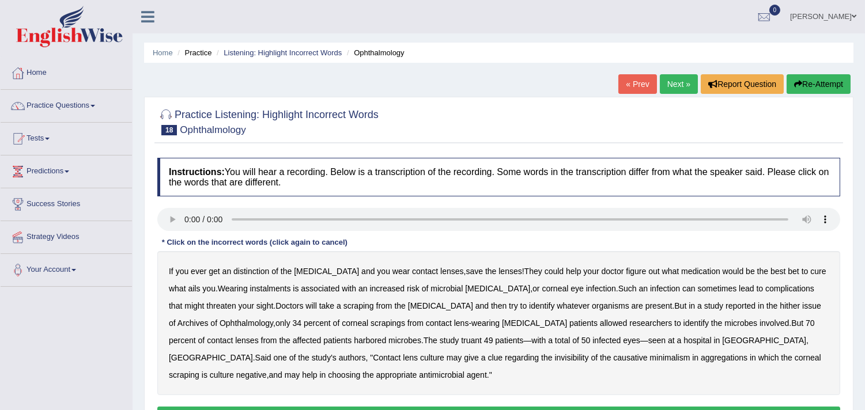
scroll to position [128, 0]
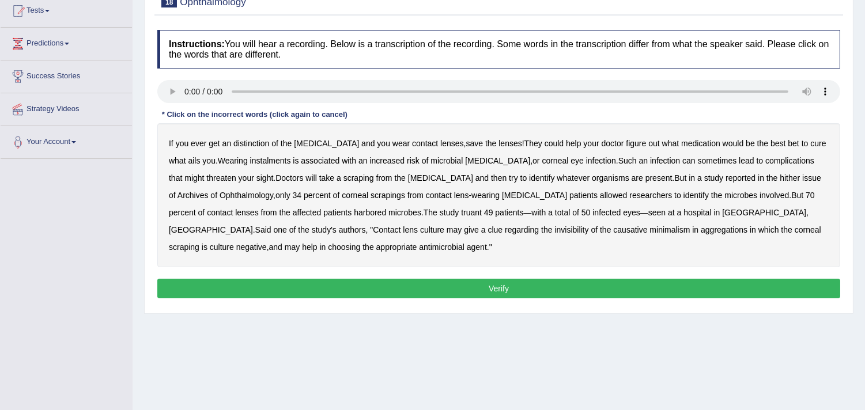
click at [248, 143] on b "distinction" at bounding box center [251, 143] width 36 height 9
drag, startPoint x: 243, startPoint y: 161, endPoint x: 292, endPoint y: 160, distance: 48.4
click at [250, 160] on b "instalments" at bounding box center [270, 160] width 41 height 9
click at [780, 175] on b "hither" at bounding box center [790, 177] width 20 height 9
click at [461, 215] on b "truant" at bounding box center [471, 212] width 21 height 9
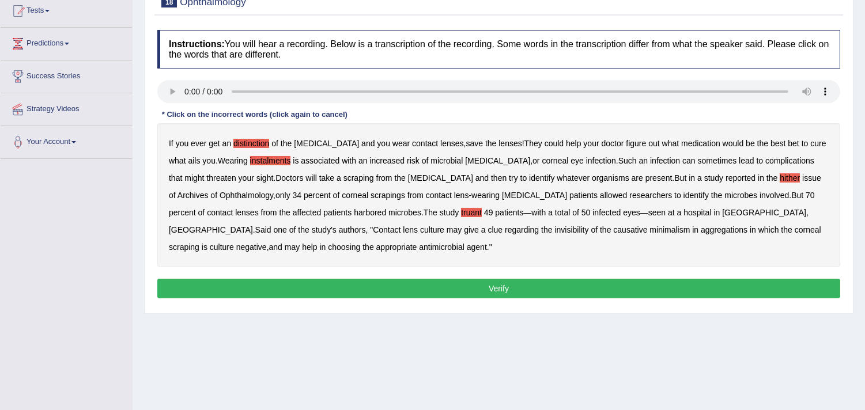
click at [554, 229] on b "invisibility" at bounding box center [571, 229] width 34 height 9
click at [649, 229] on b "minimalism" at bounding box center [669, 229] width 40 height 9
click at [487, 285] on button "Verify" at bounding box center [498, 289] width 683 height 20
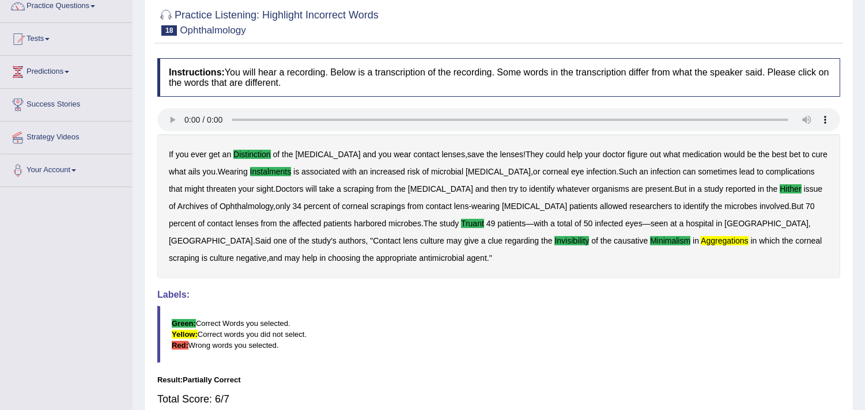
scroll to position [0, 0]
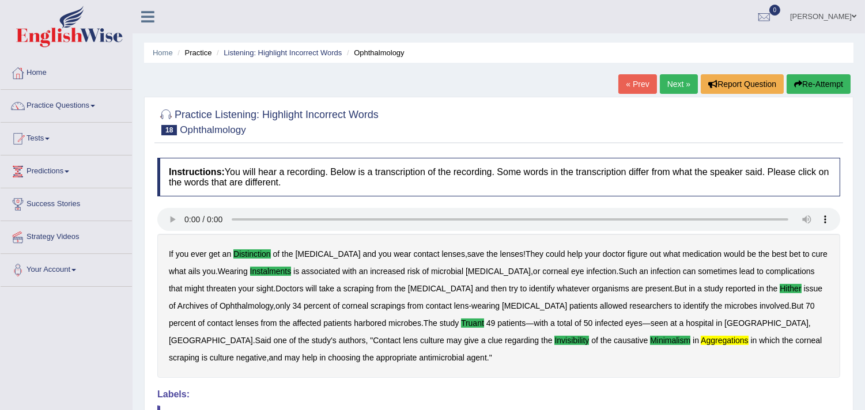
click at [671, 81] on link "Next »" at bounding box center [679, 84] width 38 height 20
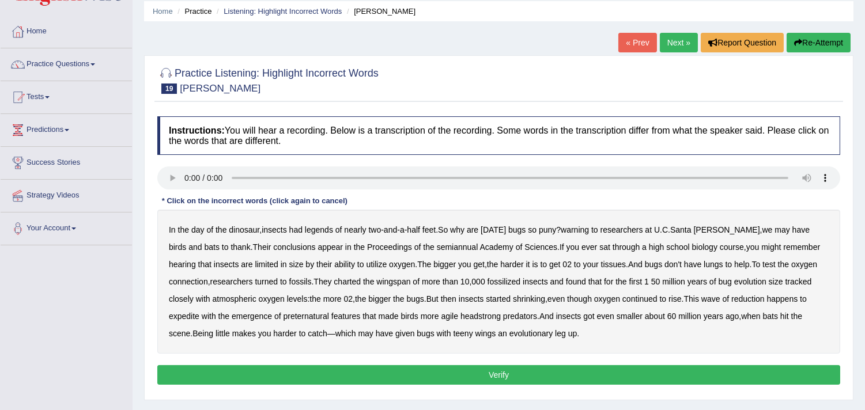
scroll to position [64, 0]
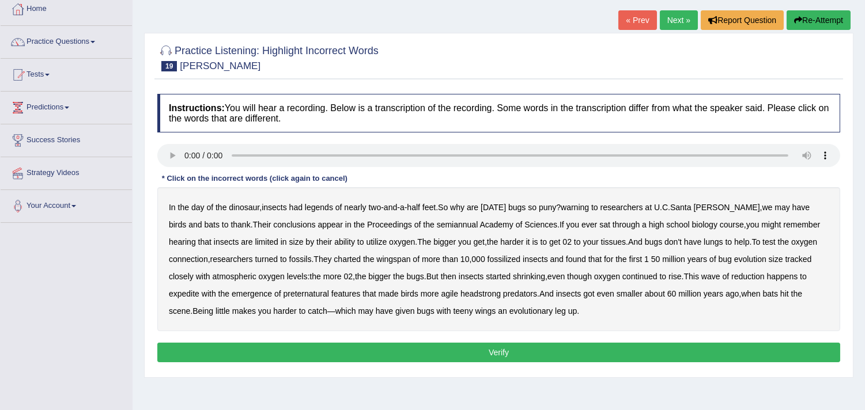
click at [580, 209] on b "warning" at bounding box center [575, 207] width 28 height 9
click at [437, 225] on b "semiannual" at bounding box center [457, 224] width 41 height 9
click at [199, 289] on b "expedite" at bounding box center [184, 293] width 31 height 9
click at [460, 294] on b "headstrong" at bounding box center [480, 293] width 40 height 9
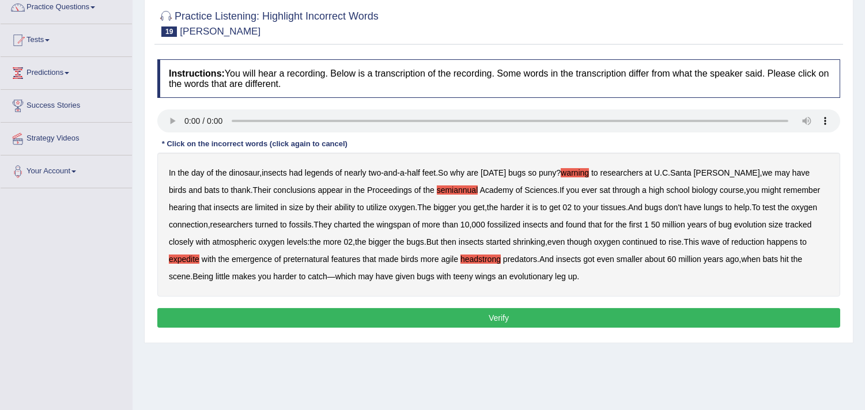
scroll to position [128, 0]
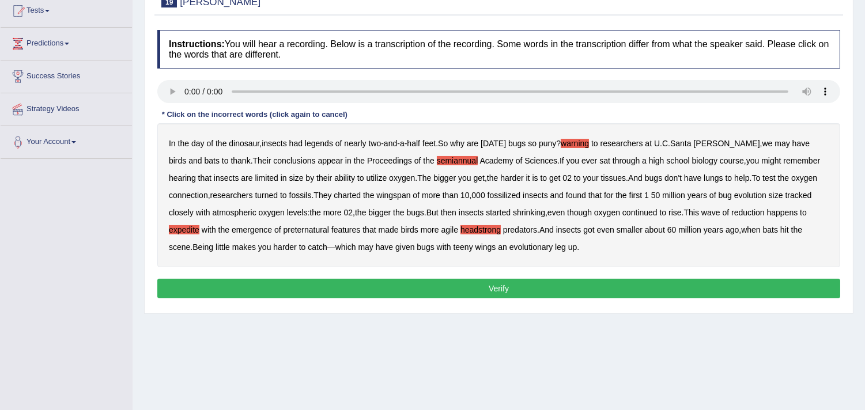
click at [496, 286] on button "Verify" at bounding box center [498, 289] width 683 height 20
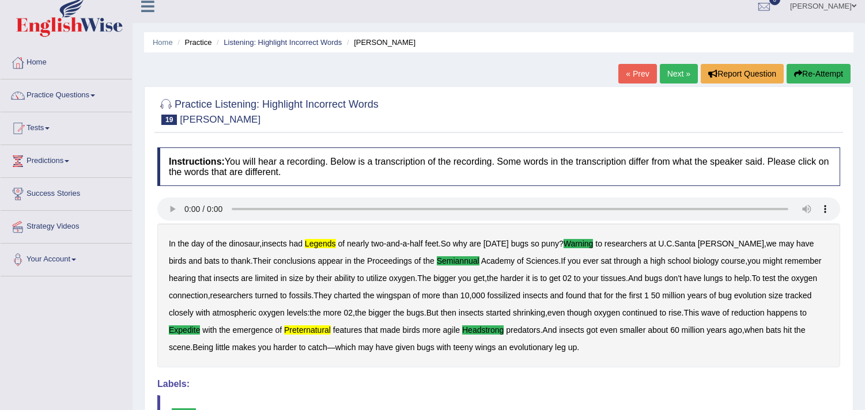
scroll to position [0, 0]
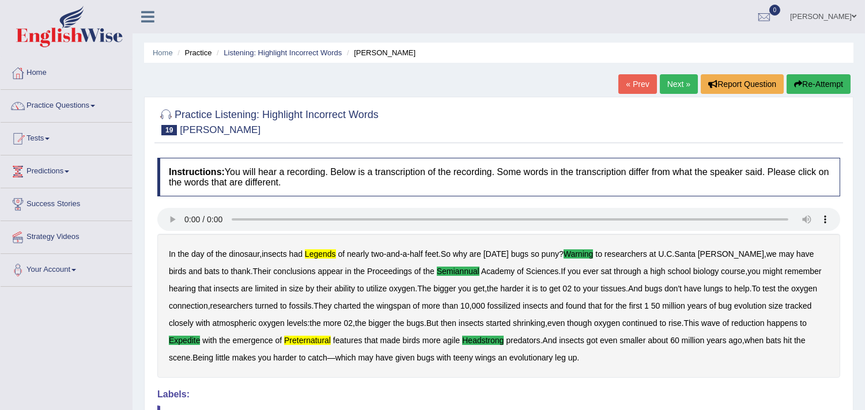
click at [669, 79] on link "Next »" at bounding box center [679, 84] width 38 height 20
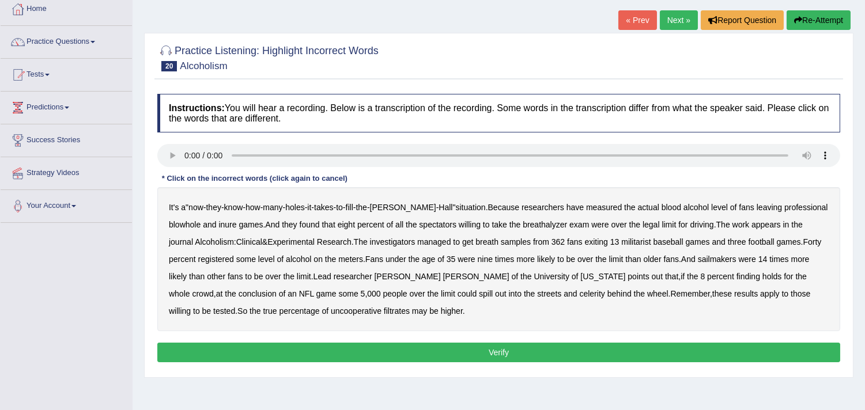
scroll to position [128, 0]
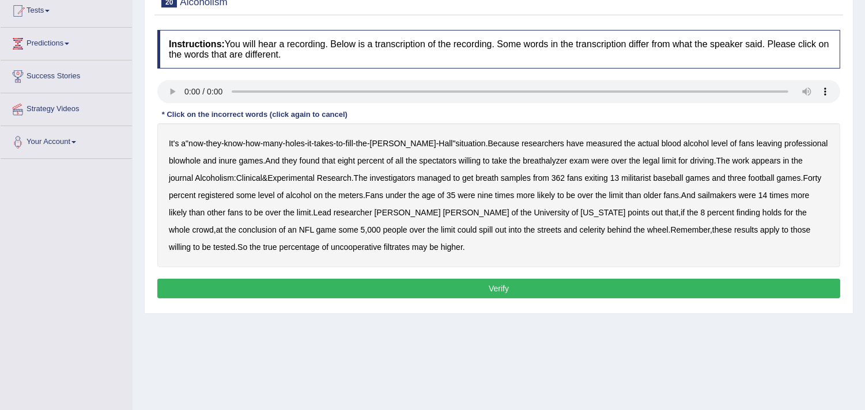
click at [201, 156] on b "blowhole" at bounding box center [185, 160] width 32 height 9
click at [218, 157] on b "inure" at bounding box center [227, 160] width 18 height 9
drag, startPoint x: 627, startPoint y: 177, endPoint x: 645, endPoint y: 177, distance: 18.4
click at [627, 177] on b "militarist" at bounding box center [635, 177] width 29 height 9
click at [727, 196] on b "sailmakers" at bounding box center [717, 195] width 39 height 9
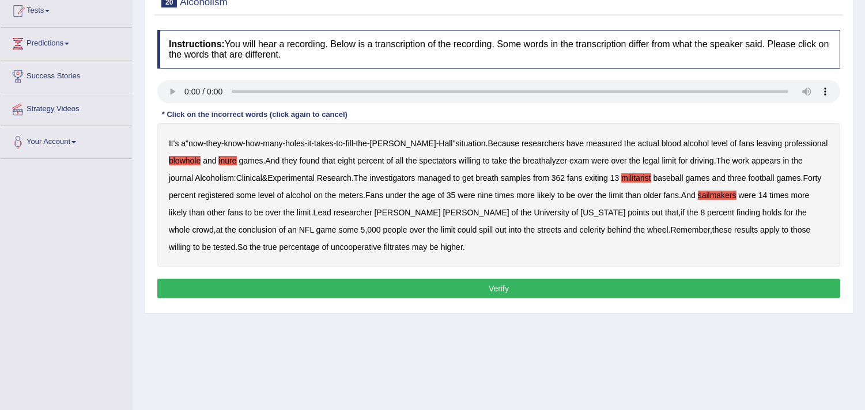
click at [580, 228] on b "celerity" at bounding box center [592, 229] width 25 height 9
click at [384, 245] on b "filtrates" at bounding box center [397, 247] width 26 height 9
click at [479, 288] on button "Verify" at bounding box center [498, 289] width 683 height 20
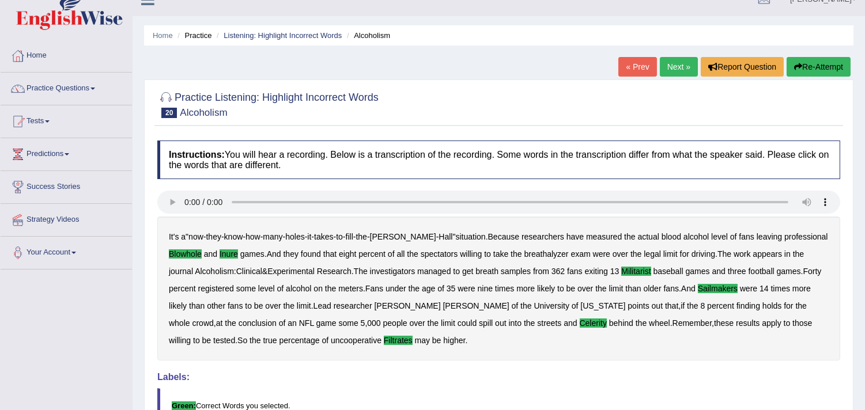
scroll to position [0, 0]
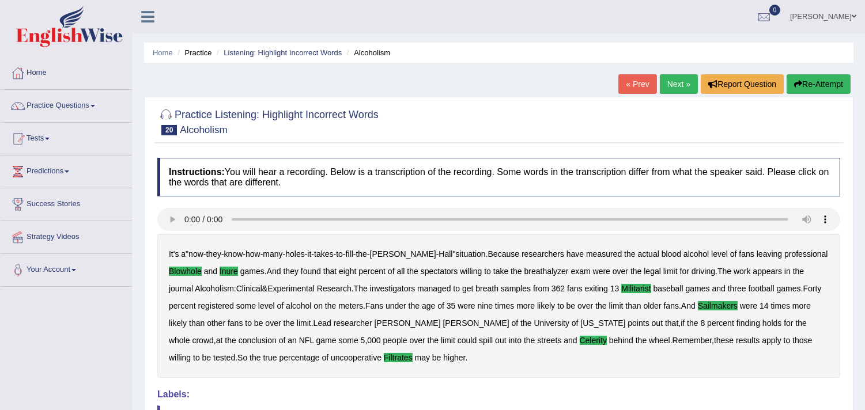
click at [676, 87] on link "Next »" at bounding box center [679, 84] width 38 height 20
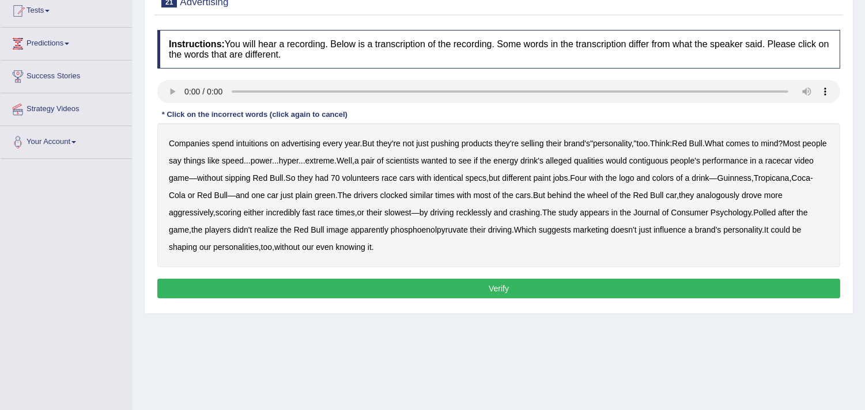
click at [257, 142] on b "intuitions" at bounding box center [252, 143] width 32 height 9
click at [668, 162] on b "contiguous" at bounding box center [648, 160] width 39 height 9
click at [739, 196] on b "analogously" at bounding box center [717, 195] width 43 height 9
click at [422, 232] on b "phosphoenolpyruvate" at bounding box center [429, 229] width 77 height 9
click at [500, 286] on button "Verify" at bounding box center [498, 289] width 683 height 20
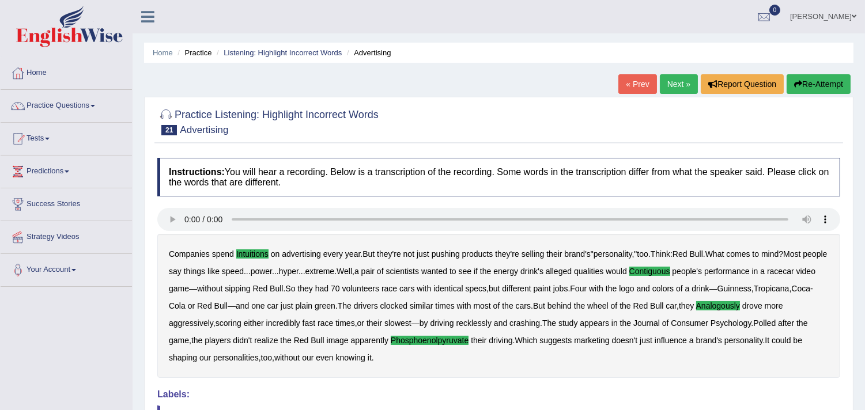
click at [680, 80] on link "Next »" at bounding box center [679, 84] width 38 height 20
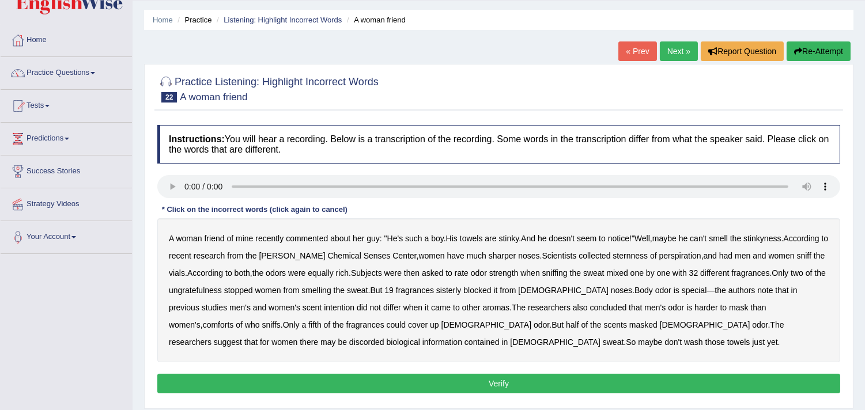
scroll to position [64, 0]
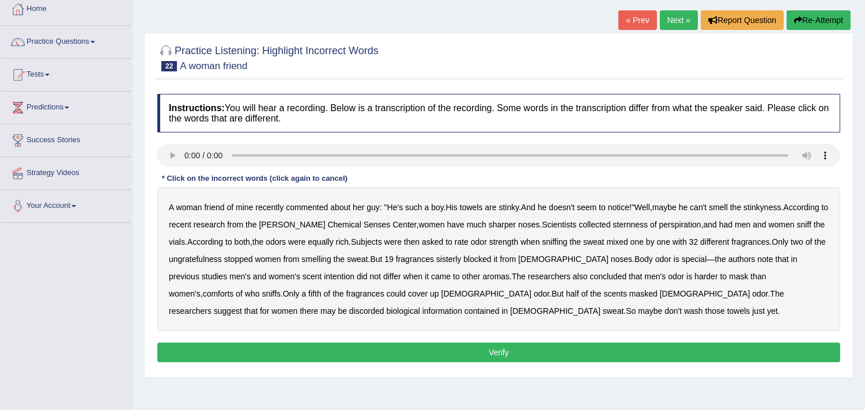
drag, startPoint x: 645, startPoint y: 222, endPoint x: 667, endPoint y: 223, distance: 21.9
click at [646, 222] on b "sternness" at bounding box center [629, 224] width 35 height 9
click at [222, 256] on b "ungratefulness" at bounding box center [195, 259] width 53 height 9
click at [461, 260] on b "sisterly" at bounding box center [448, 259] width 25 height 9
drag, startPoint x: 290, startPoint y: 275, endPoint x: 330, endPoint y: 278, distance: 39.8
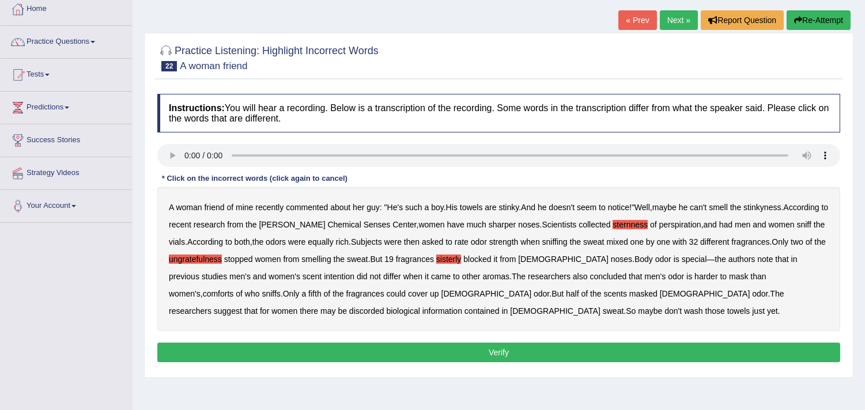
click at [324, 277] on b "intention" at bounding box center [339, 276] width 31 height 9
click at [234, 289] on b "comforts" at bounding box center [218, 293] width 31 height 9
click at [384, 307] on b "discorded" at bounding box center [366, 311] width 35 height 9
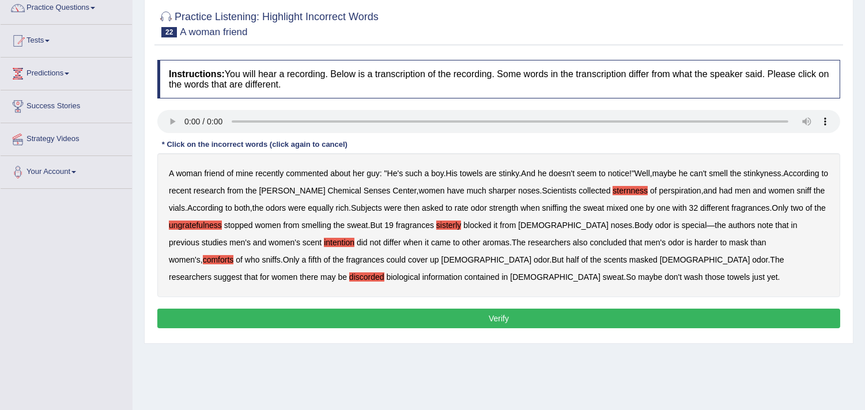
scroll to position [128, 0]
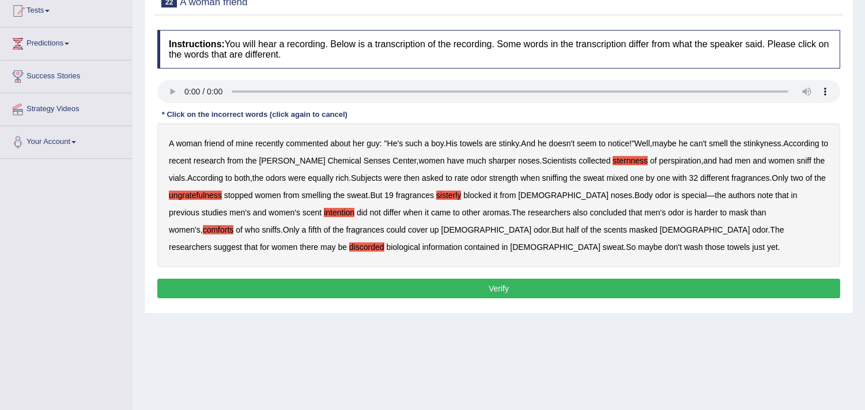
click at [491, 288] on button "Verify" at bounding box center [498, 289] width 683 height 20
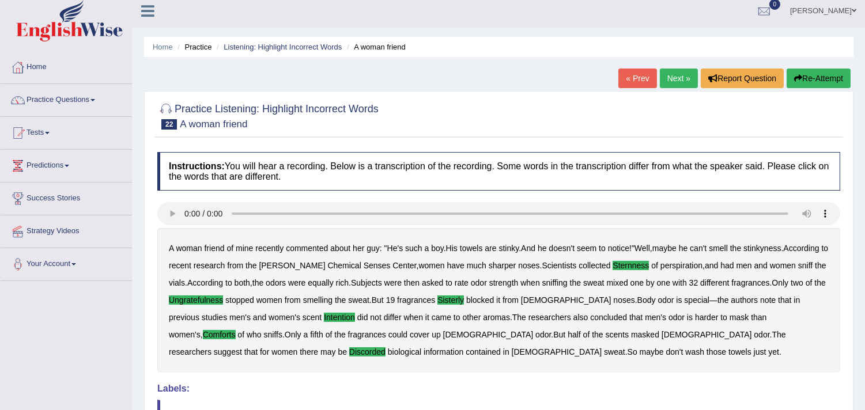
scroll to position [0, 0]
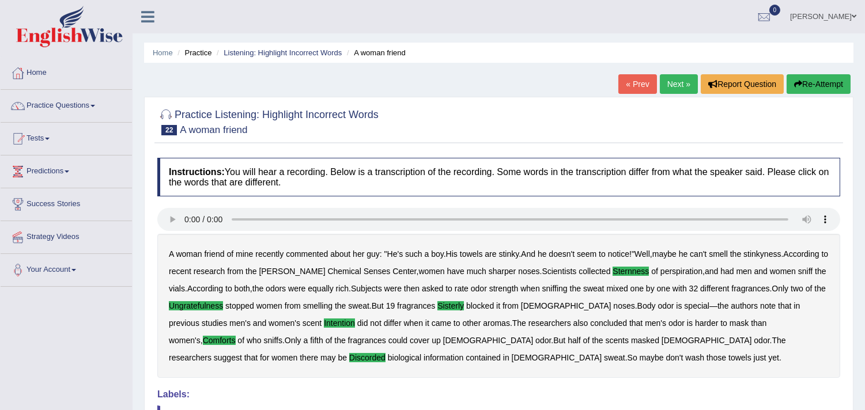
click at [663, 84] on link "Next »" at bounding box center [679, 84] width 38 height 20
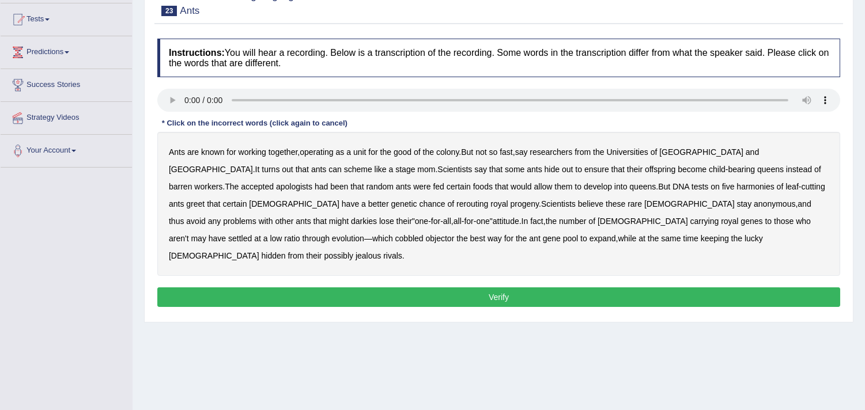
scroll to position [128, 0]
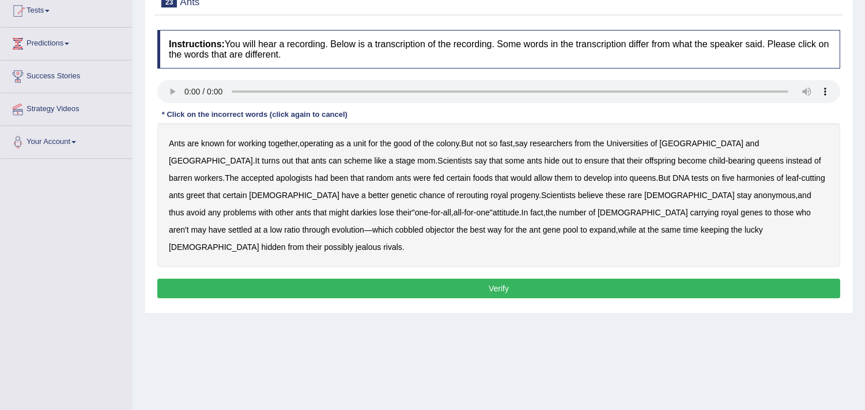
click at [736, 175] on b "harmonies" at bounding box center [754, 177] width 37 height 9
click at [312, 173] on b "apologists" at bounding box center [294, 177] width 36 height 9
click at [455, 225] on b "objector" at bounding box center [440, 229] width 29 height 9
click at [522, 279] on button "Verify" at bounding box center [498, 289] width 683 height 20
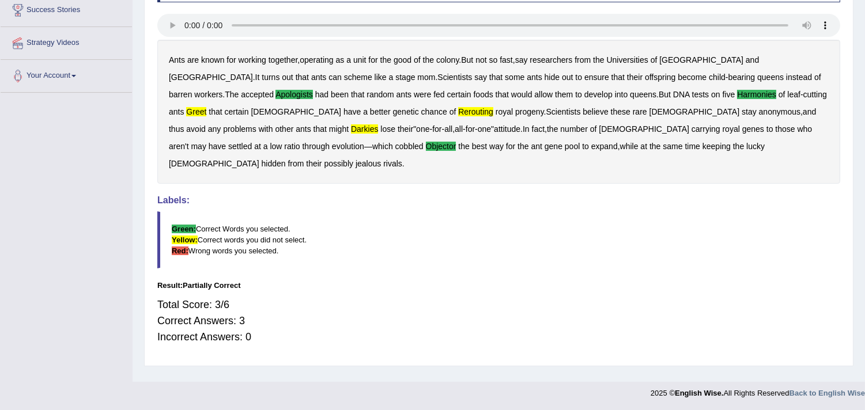
scroll to position [2, 0]
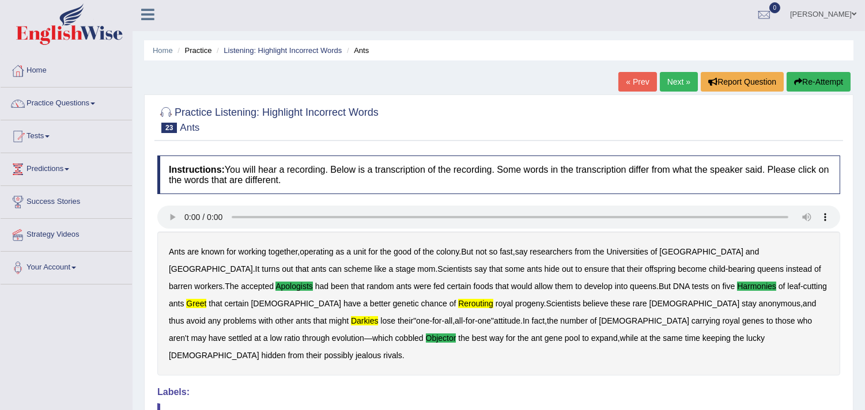
click at [683, 84] on link "Next »" at bounding box center [679, 82] width 38 height 20
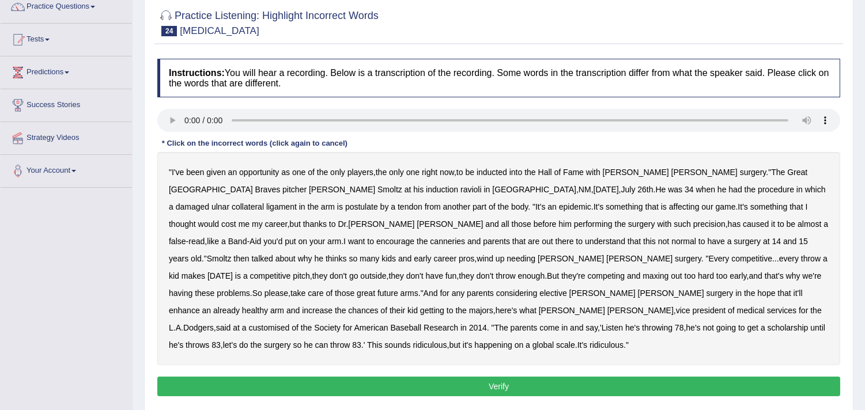
scroll to position [128, 0]
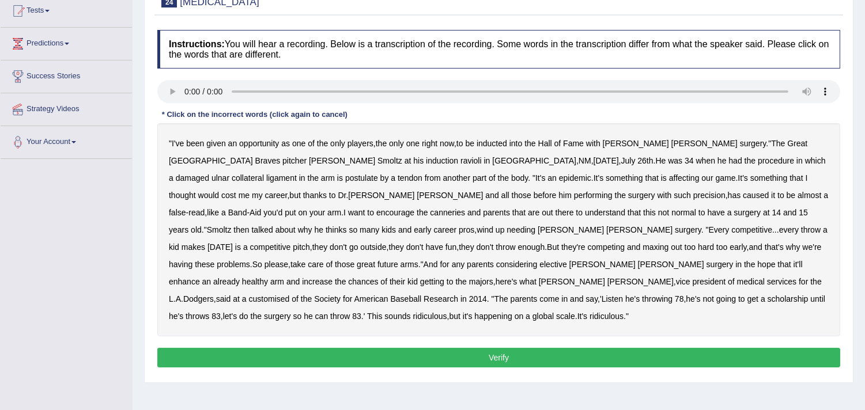
click at [378, 173] on b "postulate" at bounding box center [361, 177] width 33 height 9
click at [465, 208] on b "canneries" at bounding box center [447, 212] width 35 height 9
click at [290, 294] on b "customised" at bounding box center [269, 298] width 41 height 9
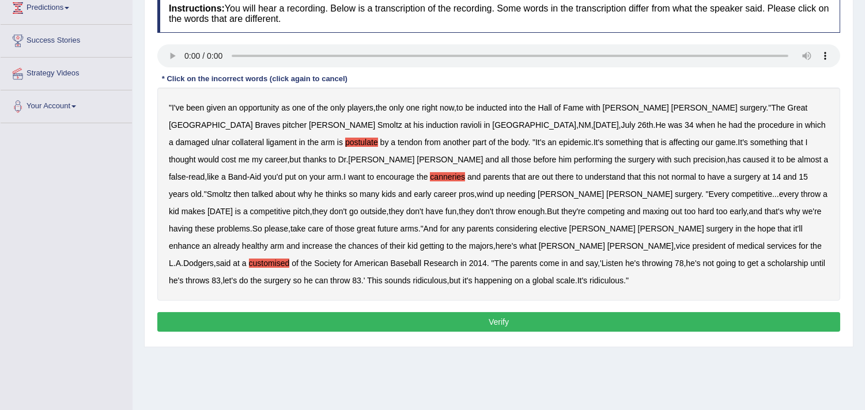
scroll to position [192, 0]
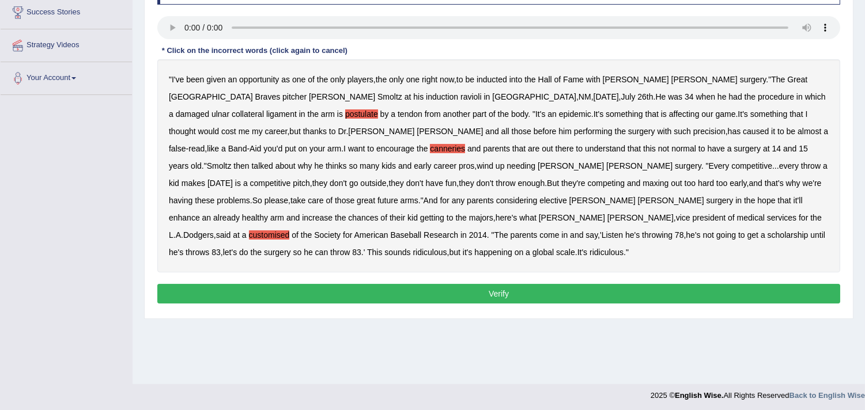
click at [512, 284] on button "Verify" at bounding box center [498, 294] width 683 height 20
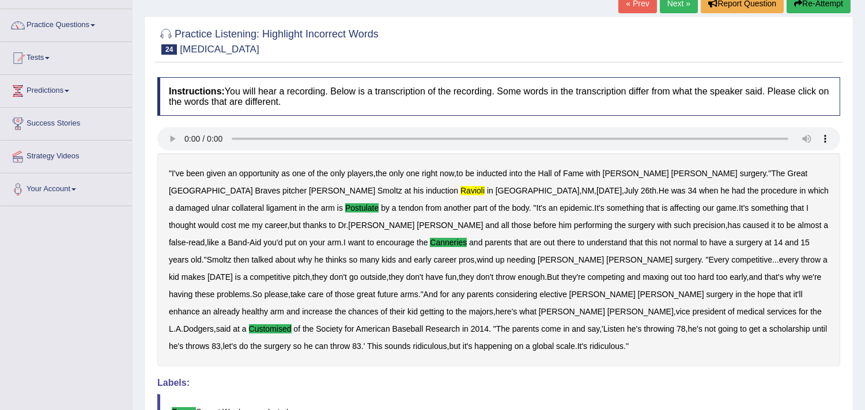
scroll to position [48, 0]
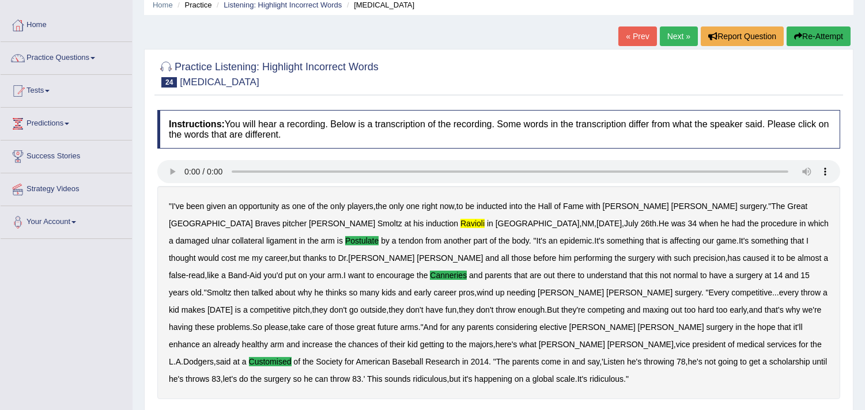
click at [675, 31] on link "Next »" at bounding box center [679, 37] width 38 height 20
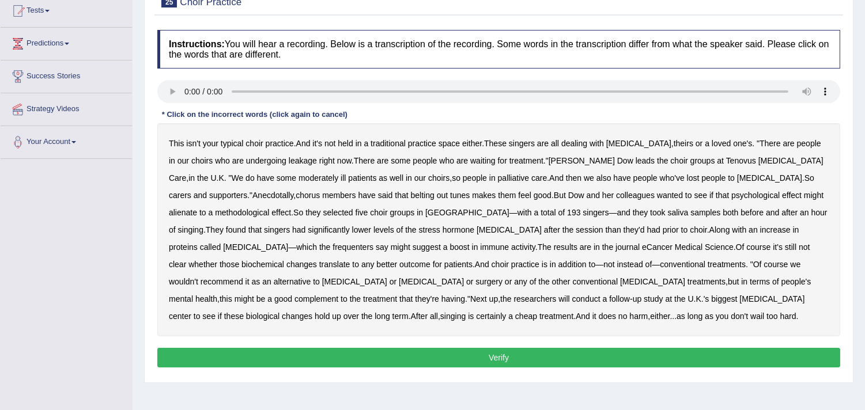
click at [298, 180] on b "moderately" at bounding box center [318, 177] width 40 height 9
click at [197, 208] on b "alienate" at bounding box center [183, 212] width 28 height 9
click at [269, 208] on b "methodological" at bounding box center [242, 212] width 54 height 9
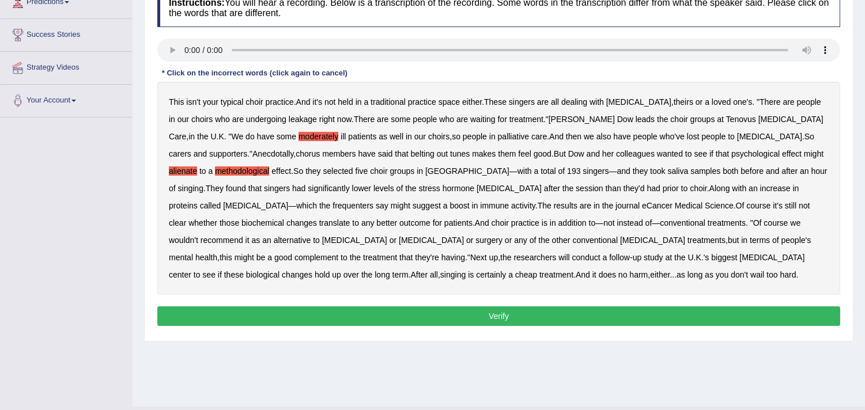
scroll to position [192, 0]
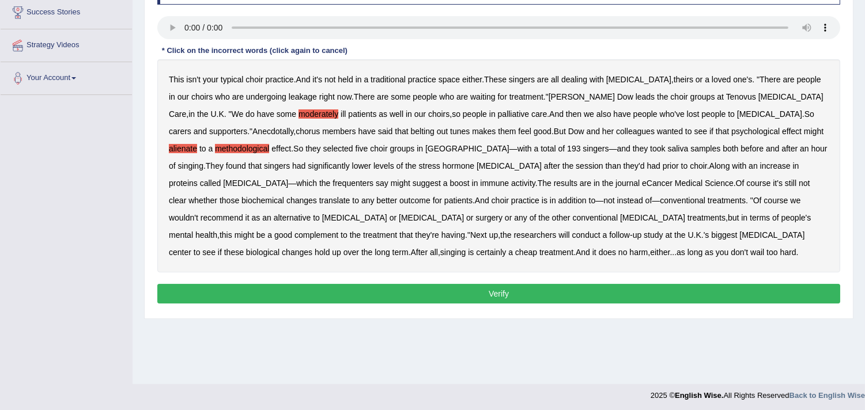
click at [491, 294] on button "Verify" at bounding box center [498, 294] width 683 height 20
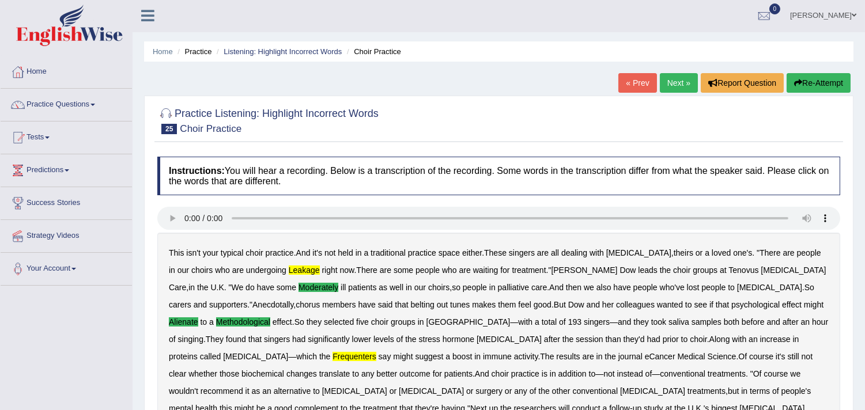
scroll to position [0, 0]
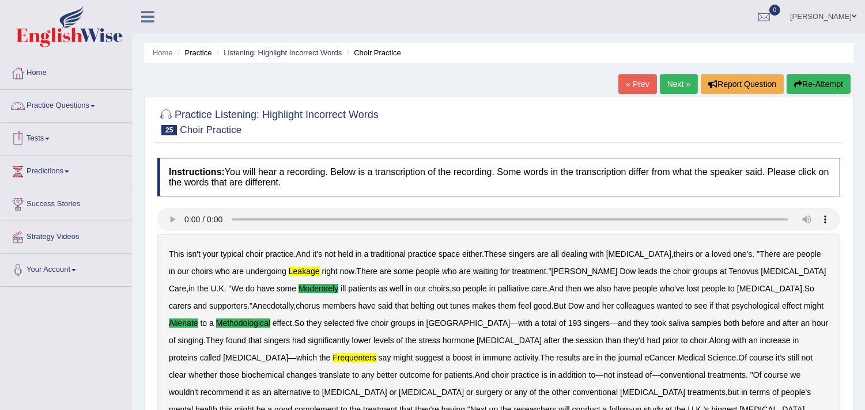
click at [55, 104] on link "Practice Questions" at bounding box center [66, 104] width 131 height 29
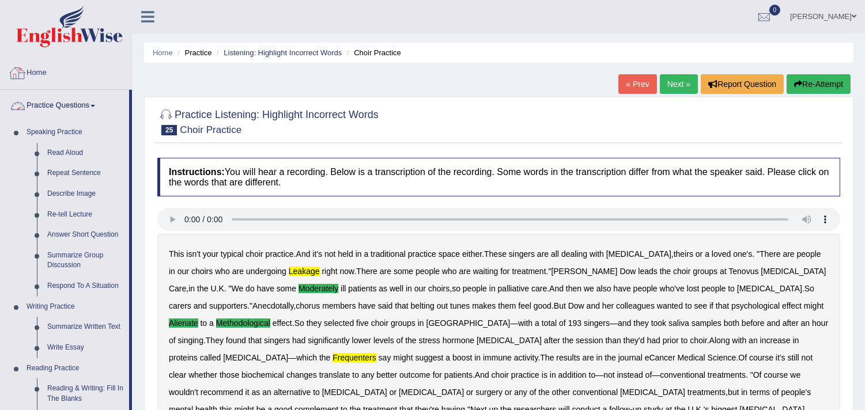
click at [47, 74] on link "Home" at bounding box center [66, 71] width 131 height 29
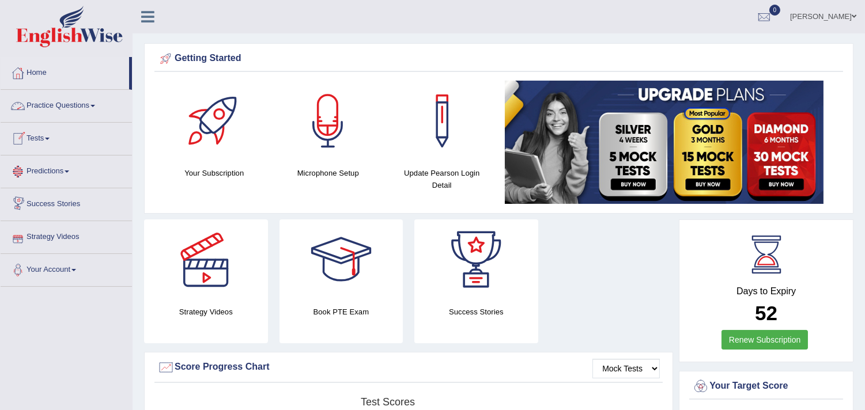
click at [52, 111] on link "Practice Questions" at bounding box center [66, 104] width 131 height 29
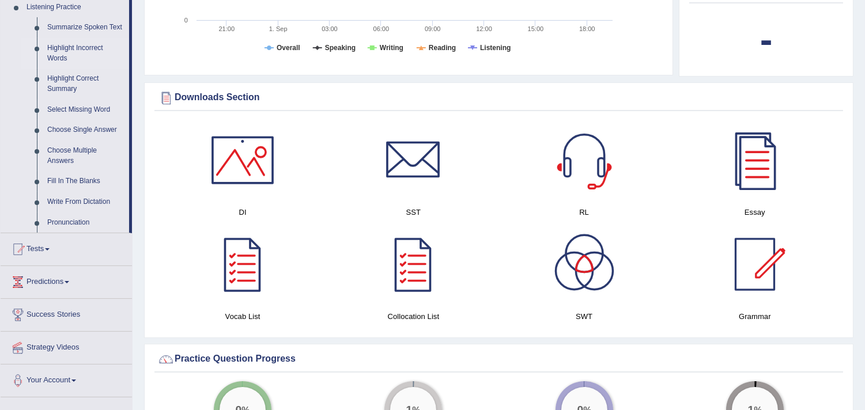
scroll to position [512, 0]
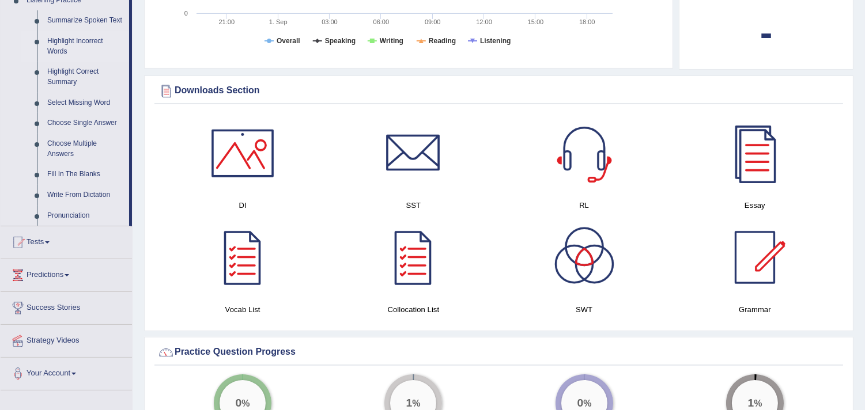
click at [90, 38] on link "Highlight Incorrect Words" at bounding box center [85, 46] width 87 height 31
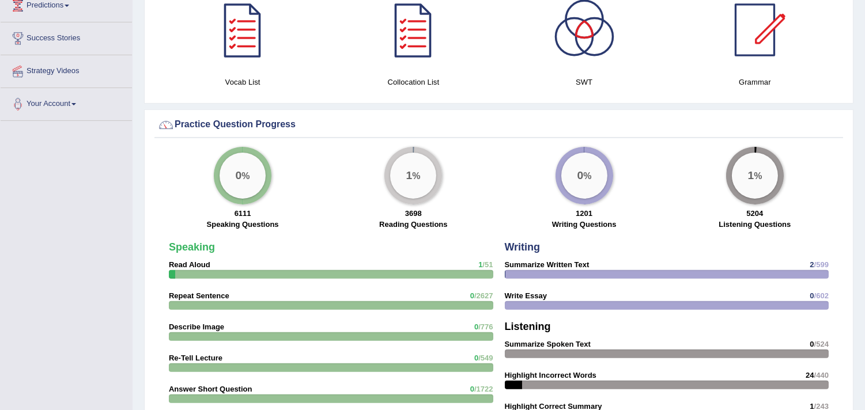
scroll to position [676, 0]
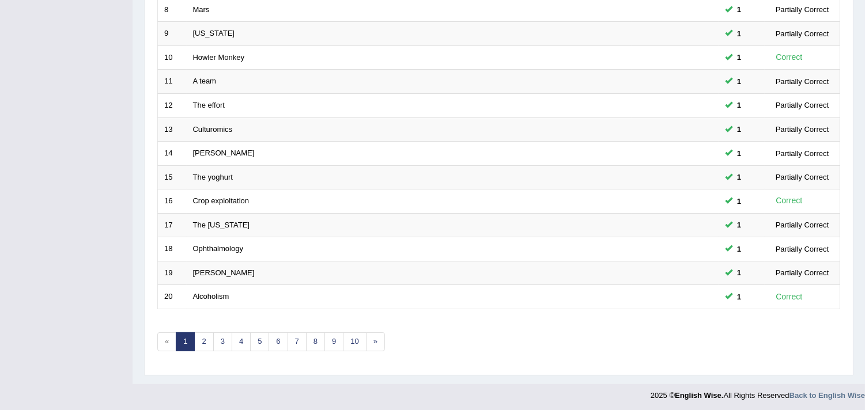
scroll to position [353, 0]
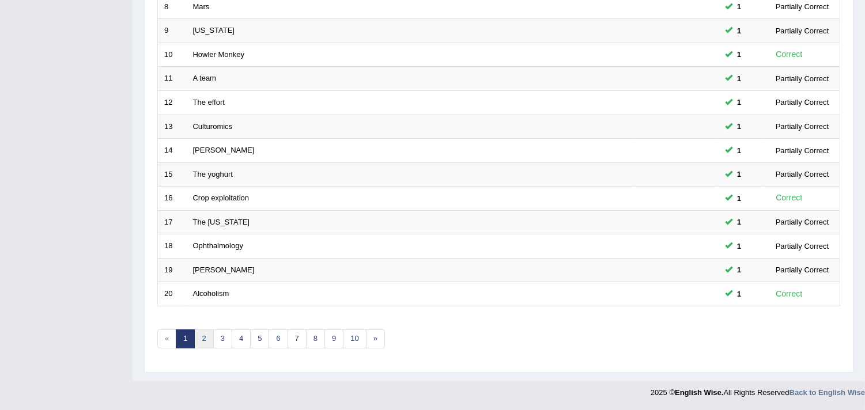
click at [202, 338] on link "2" at bounding box center [203, 339] width 19 height 19
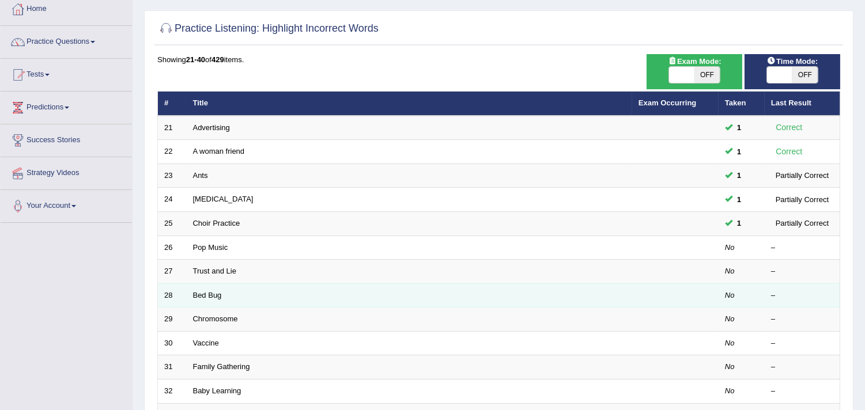
scroll to position [353, 0]
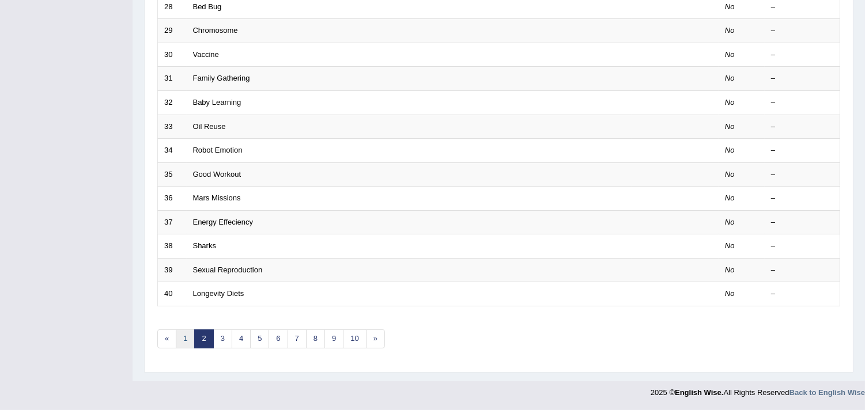
click at [181, 336] on link "1" at bounding box center [185, 339] width 19 height 19
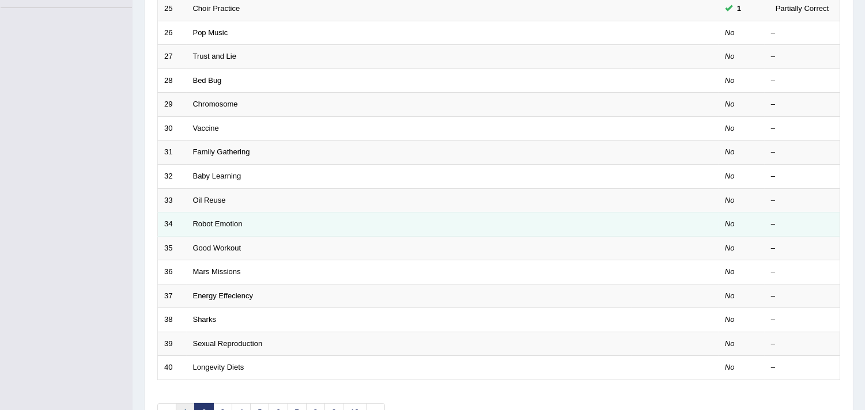
scroll to position [32, 0]
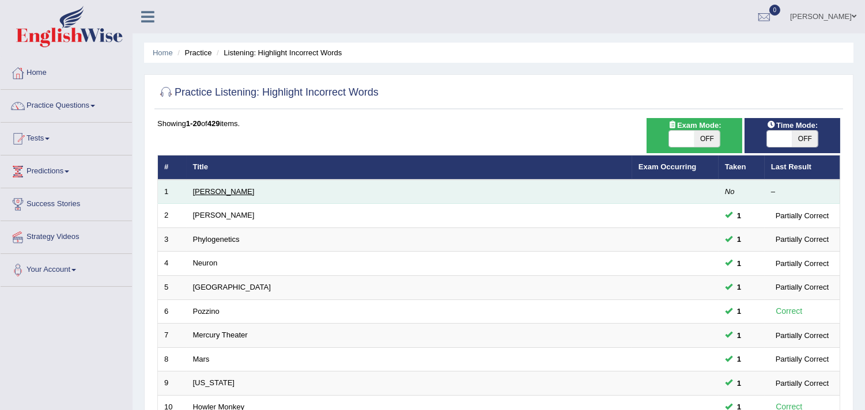
click at [198, 187] on link "[PERSON_NAME]" at bounding box center [224, 191] width 62 height 9
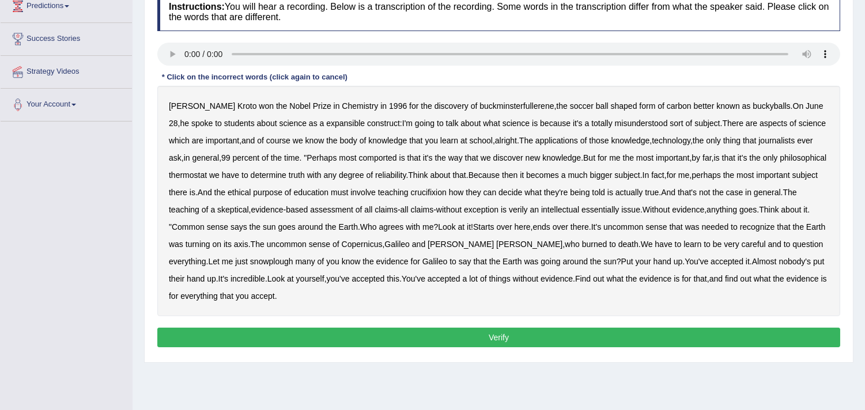
scroll to position [192, 0]
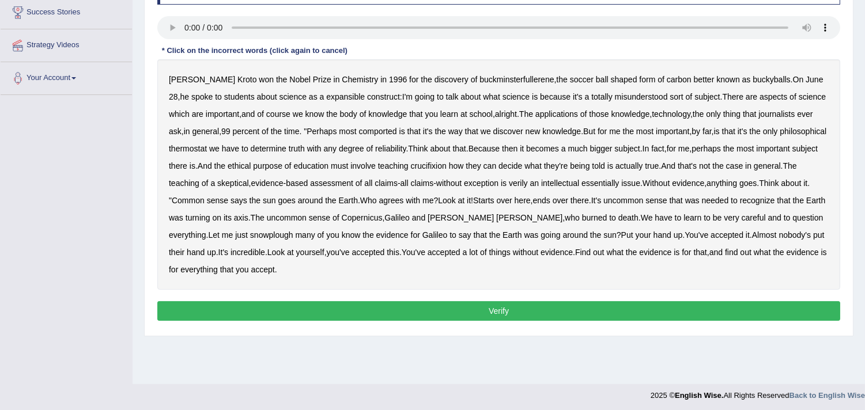
click at [335, 97] on b "expansible" at bounding box center [345, 96] width 39 height 9
click at [393, 131] on b "comported" at bounding box center [378, 131] width 38 height 9
click at [207, 148] on b "thermostat" at bounding box center [188, 148] width 38 height 9
click at [447, 167] on b "crucifixion" at bounding box center [429, 165] width 36 height 9
click at [528, 180] on b "verily" at bounding box center [518, 183] width 19 height 9
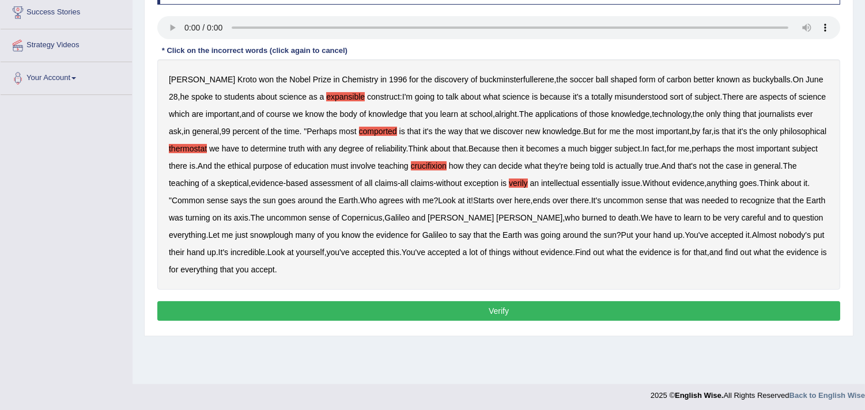
click at [619, 183] on b "essentially" at bounding box center [599, 183] width 37 height 9
drag, startPoint x: 307, startPoint y: 233, endPoint x: 339, endPoint y: 233, distance: 31.7
click at [293, 233] on b "snowplough" at bounding box center [271, 234] width 43 height 9
click at [515, 308] on button "Verify" at bounding box center [498, 311] width 683 height 20
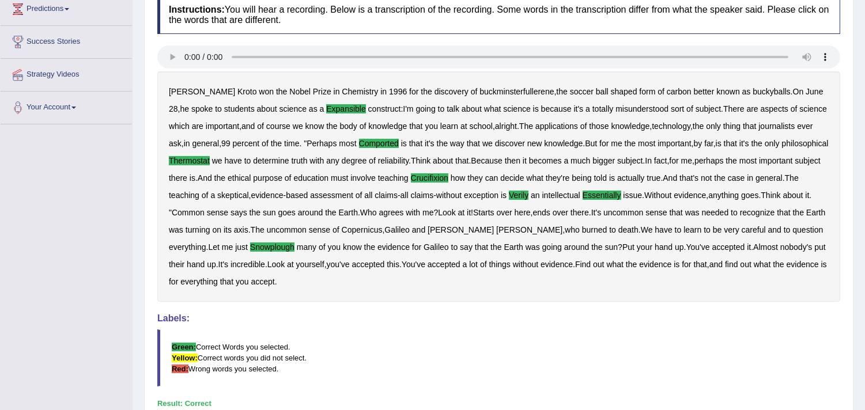
scroll to position [0, 0]
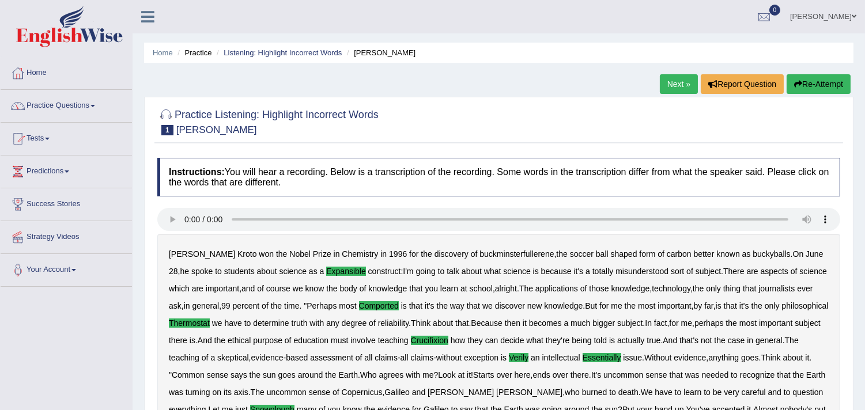
click at [41, 71] on link "Home" at bounding box center [66, 71] width 131 height 29
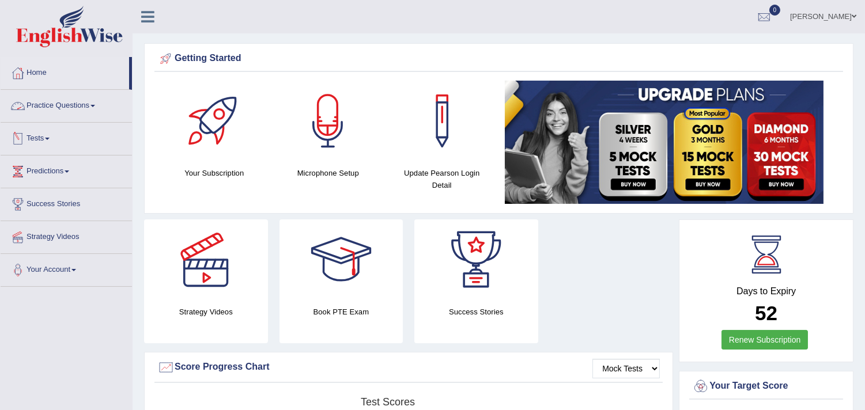
click at [58, 106] on link "Practice Questions" at bounding box center [66, 104] width 131 height 29
